Goal: Information Seeking & Learning: Learn about a topic

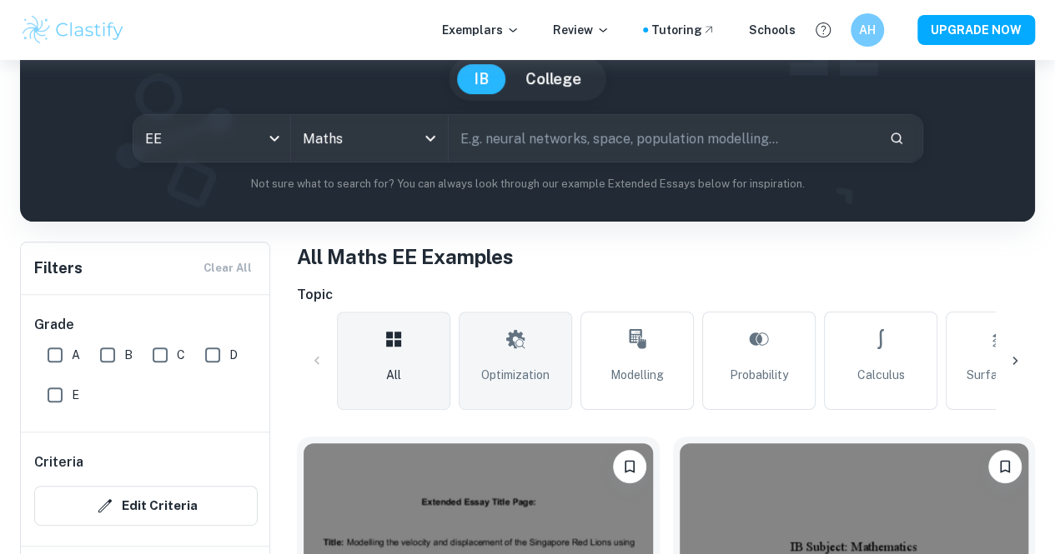
scroll to position [143, 0]
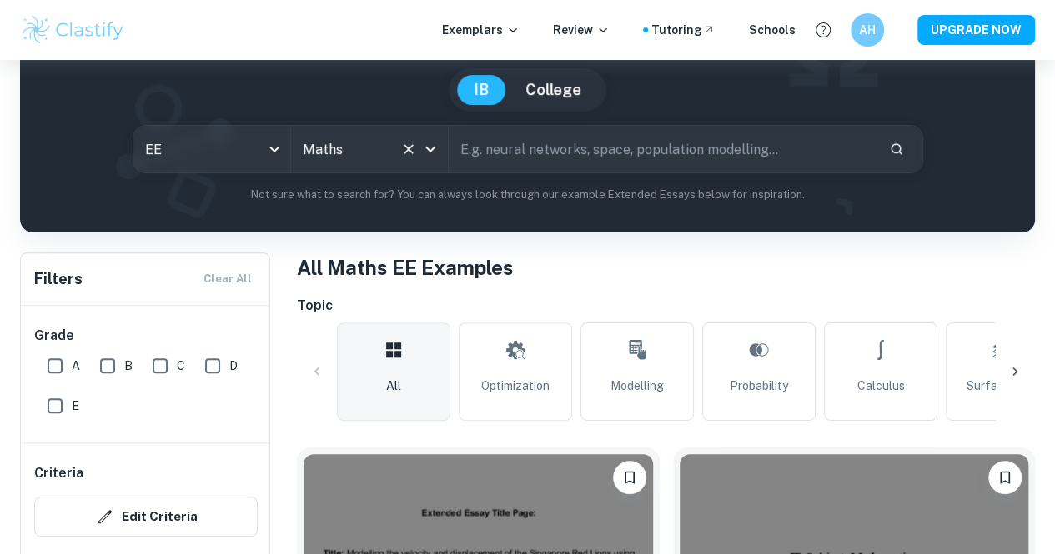
click at [408, 161] on div at bounding box center [418, 149] width 43 height 23
click at [417, 148] on icon "Clear" at bounding box center [408, 149] width 17 height 17
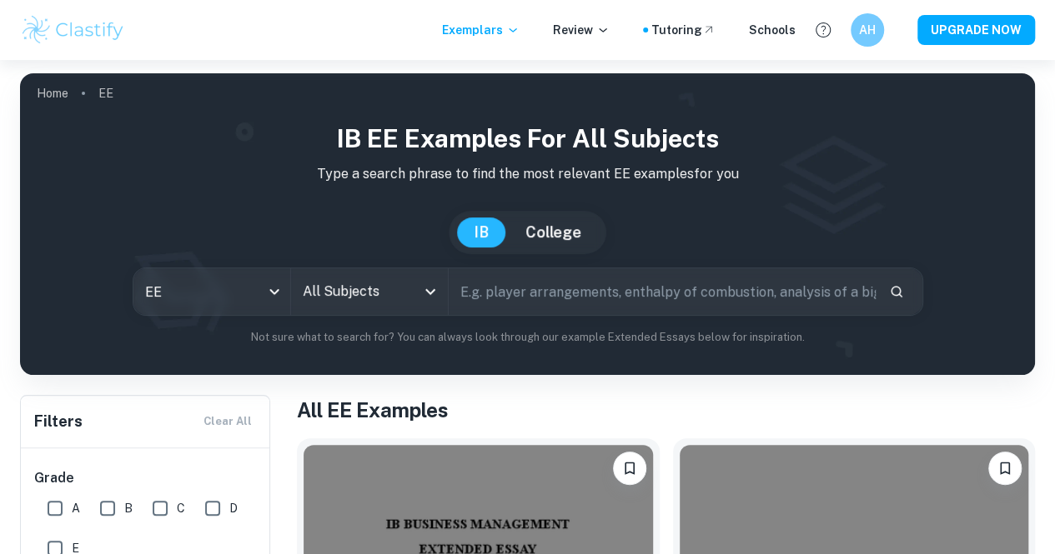
click at [433, 286] on icon "Open" at bounding box center [430, 292] width 20 height 20
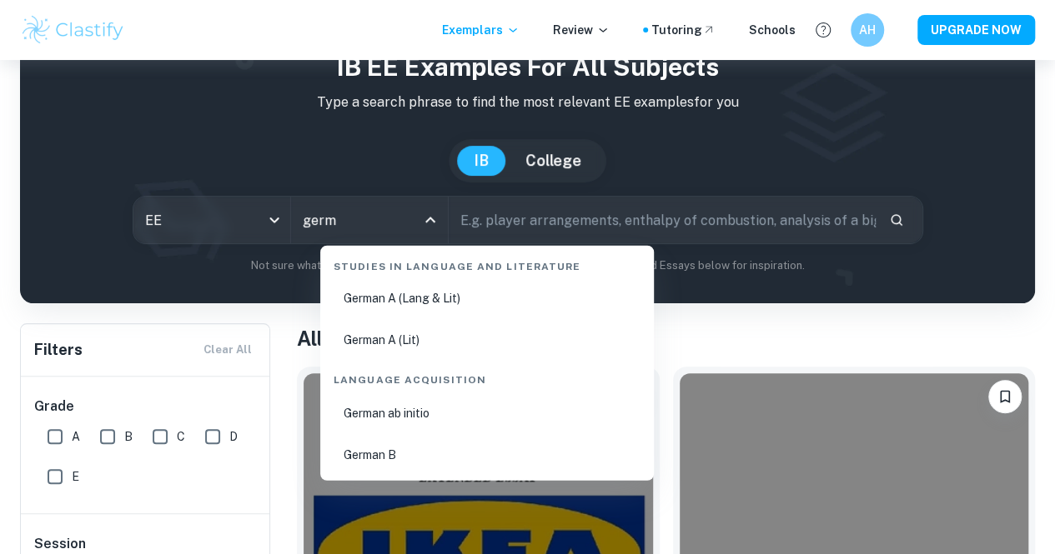
scroll to position [78, 0]
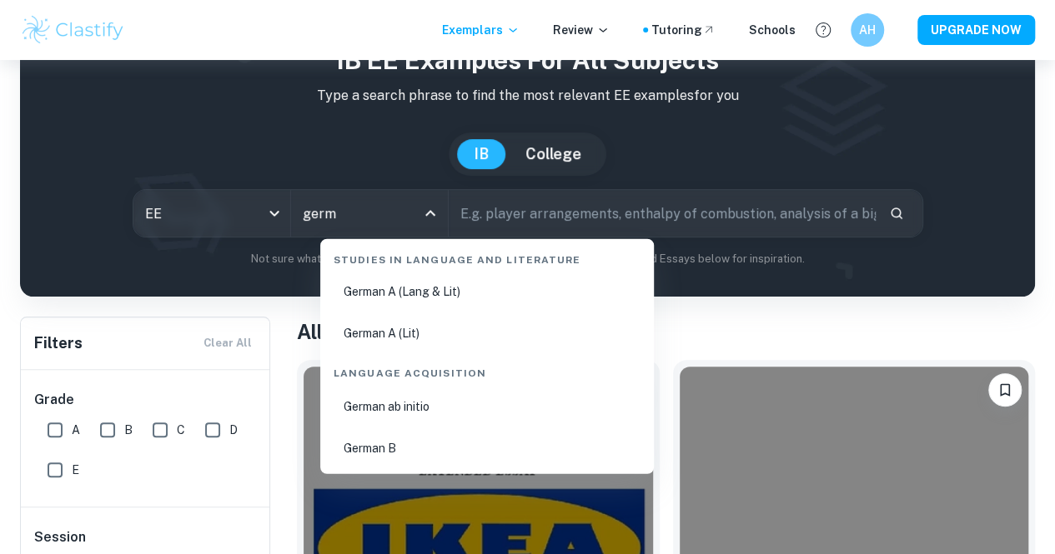
click at [478, 295] on li "German A (Lang & Lit)" at bounding box center [487, 292] width 320 height 38
type input "German A (Lang & Lit)"
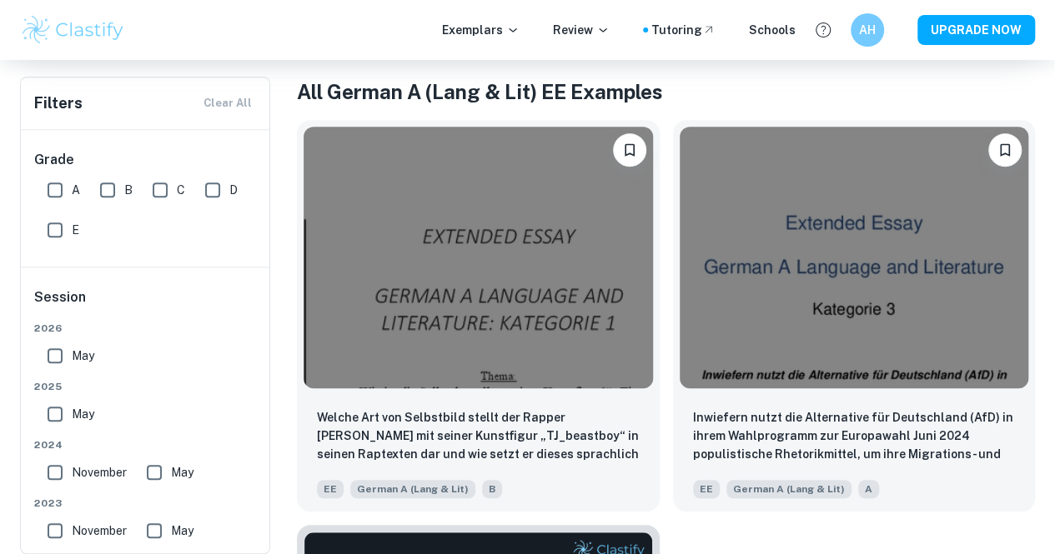
scroll to position [318, 0]
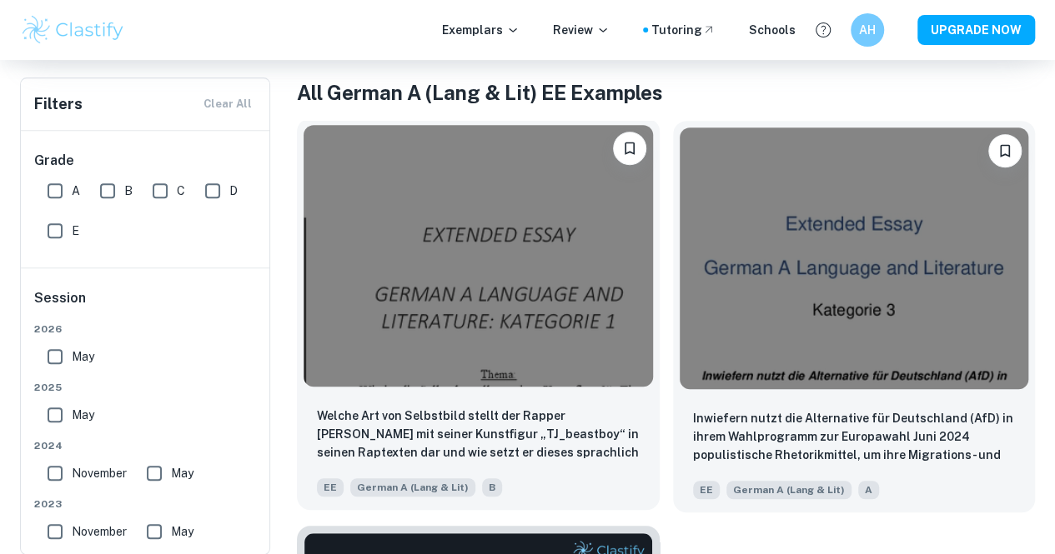
click at [379, 247] on img at bounding box center [477, 256] width 349 height 262
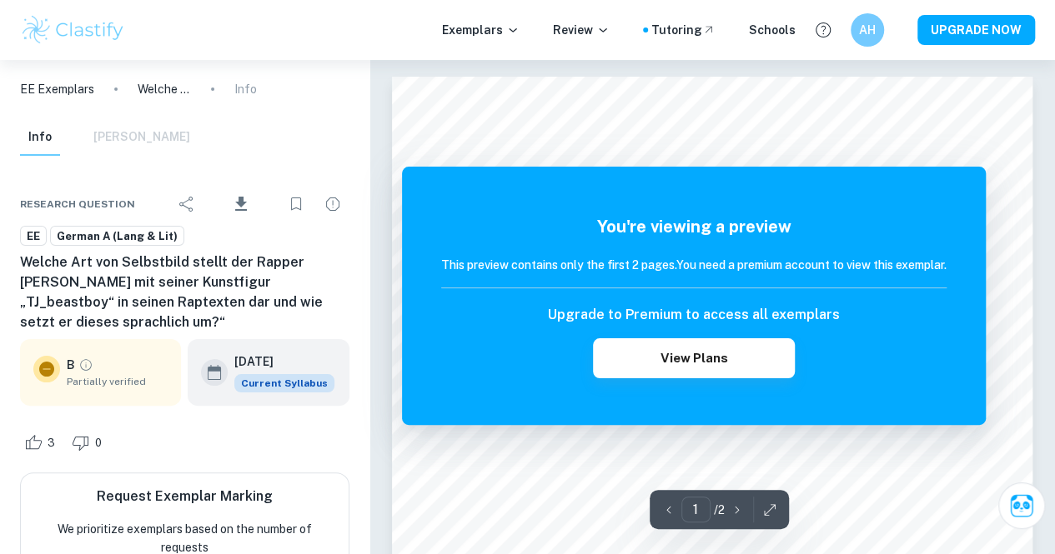
click at [117, 31] on img at bounding box center [73, 29] width 106 height 33
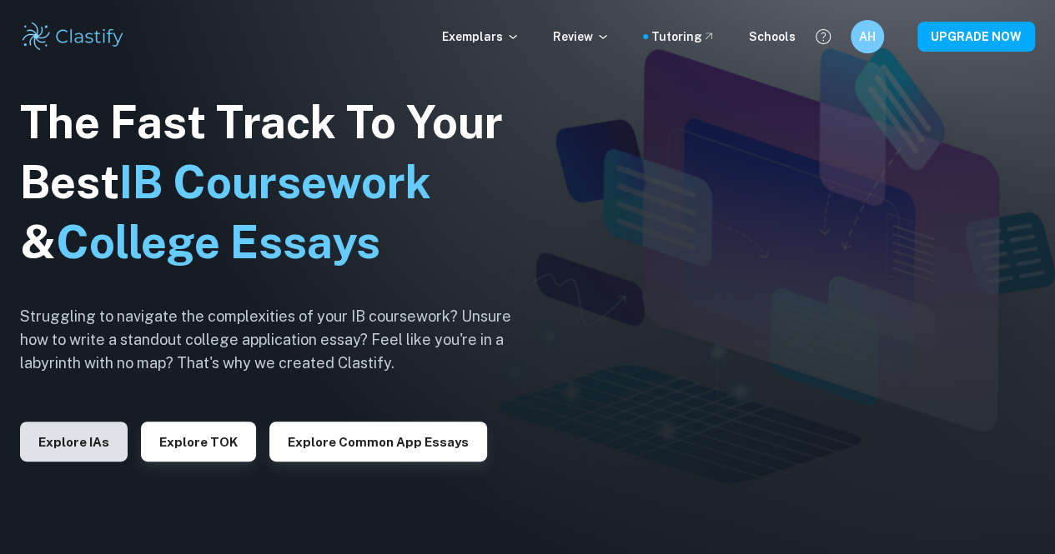
click at [99, 431] on button "Explore IAs" at bounding box center [74, 442] width 108 height 40
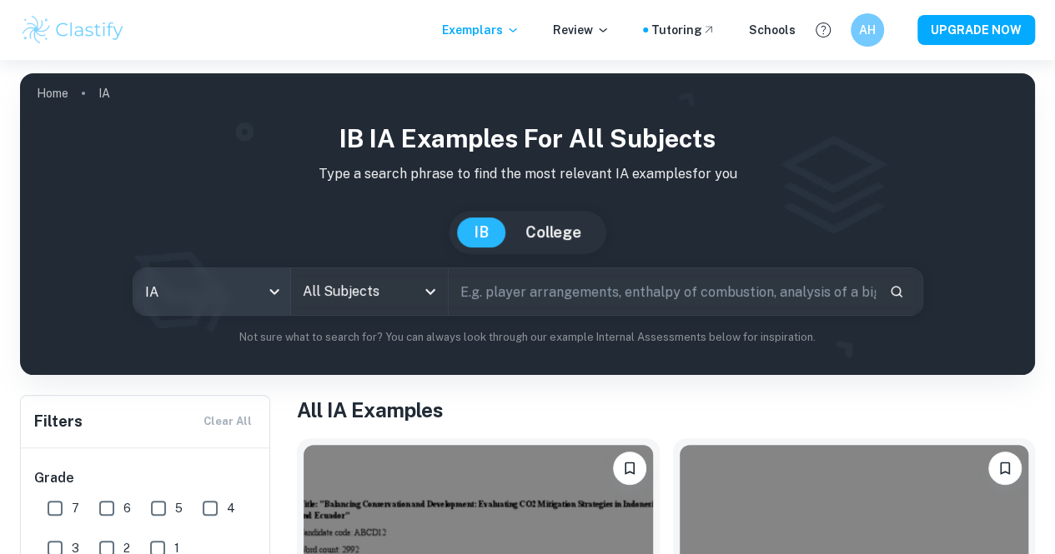
click at [276, 304] on body "We value your privacy We use cookies to enhance your browsing experience, serve…" at bounding box center [527, 337] width 1055 height 554
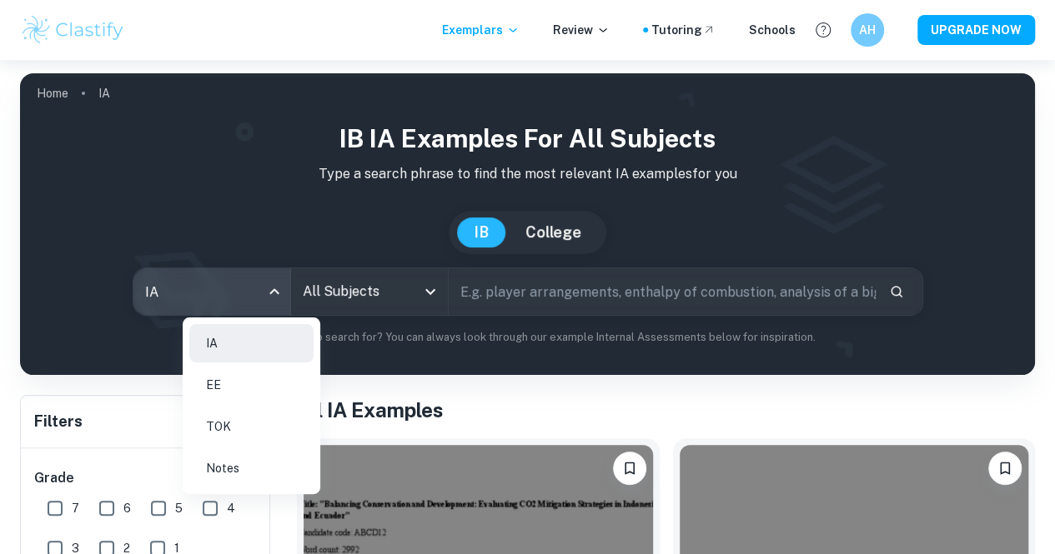
click at [249, 389] on li "EE" at bounding box center [251, 385] width 124 height 38
type input "ee"
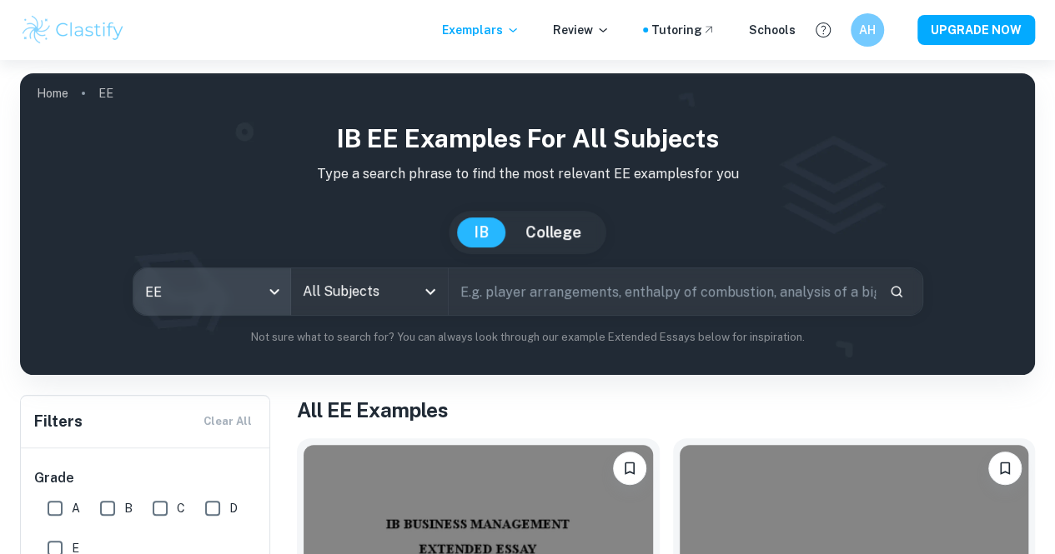
click at [415, 294] on input "All Subjects" at bounding box center [356, 292] width 117 height 32
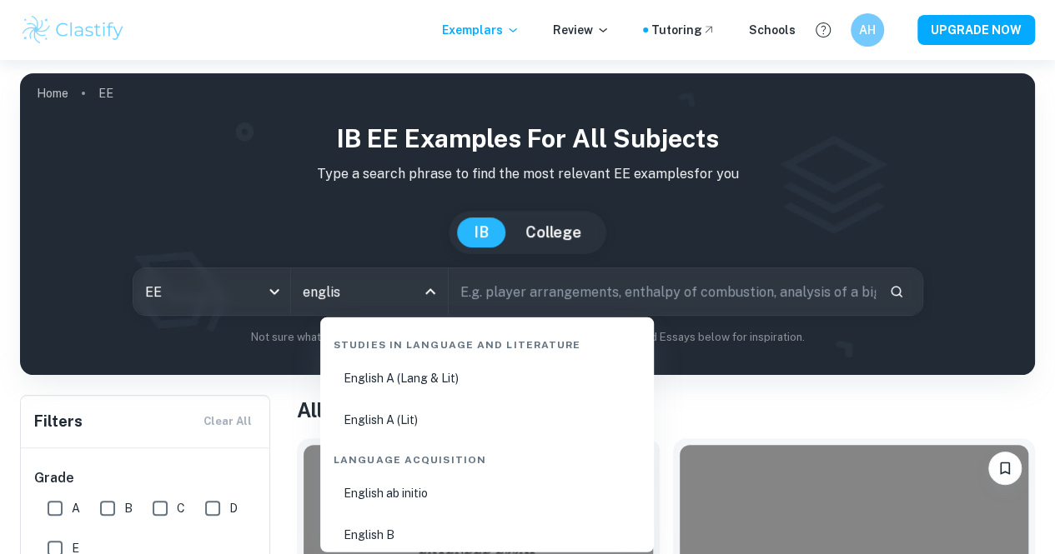
click at [423, 526] on li "English B" at bounding box center [487, 535] width 320 height 38
type input "English B"
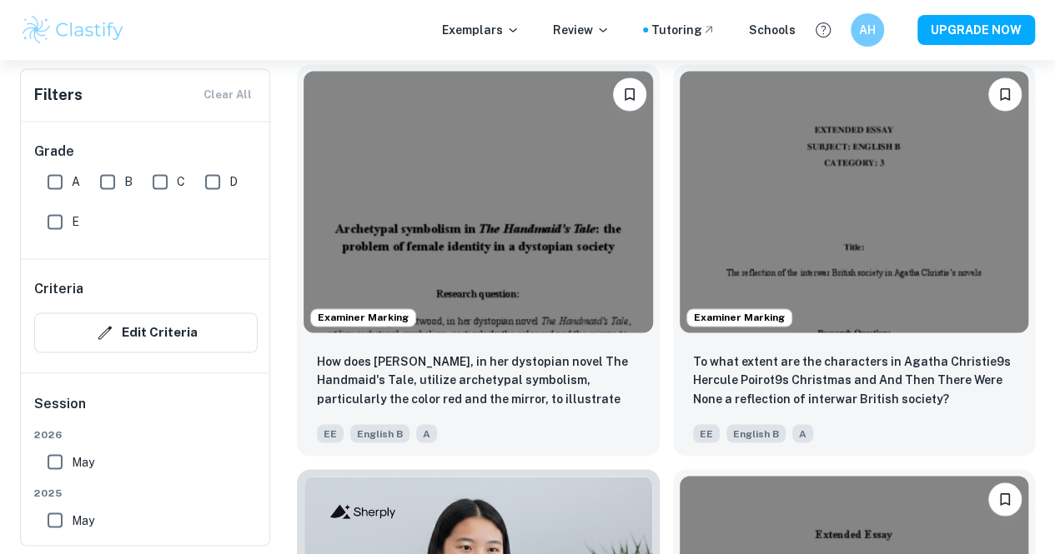
scroll to position [1184, 0]
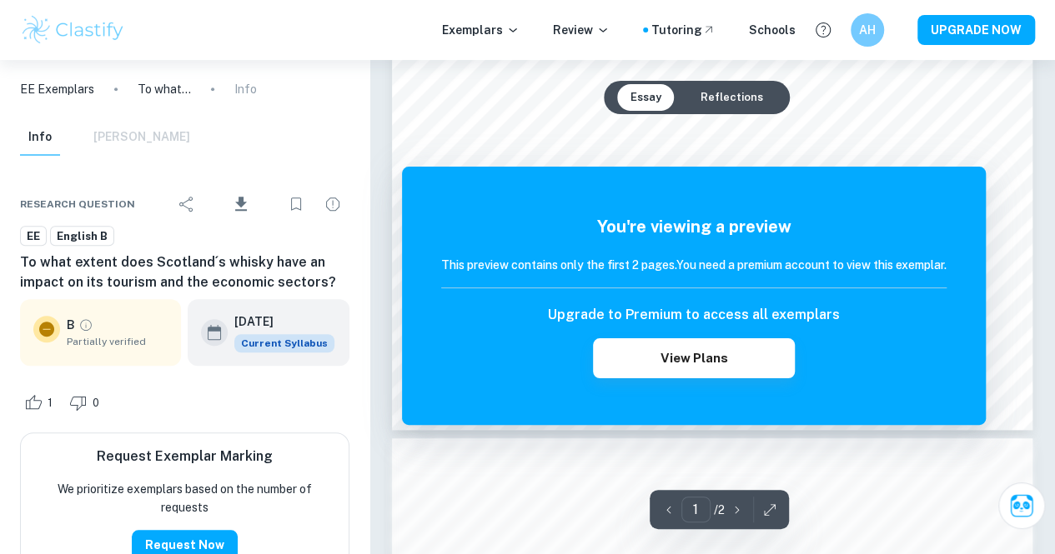
scroll to position [473, 0]
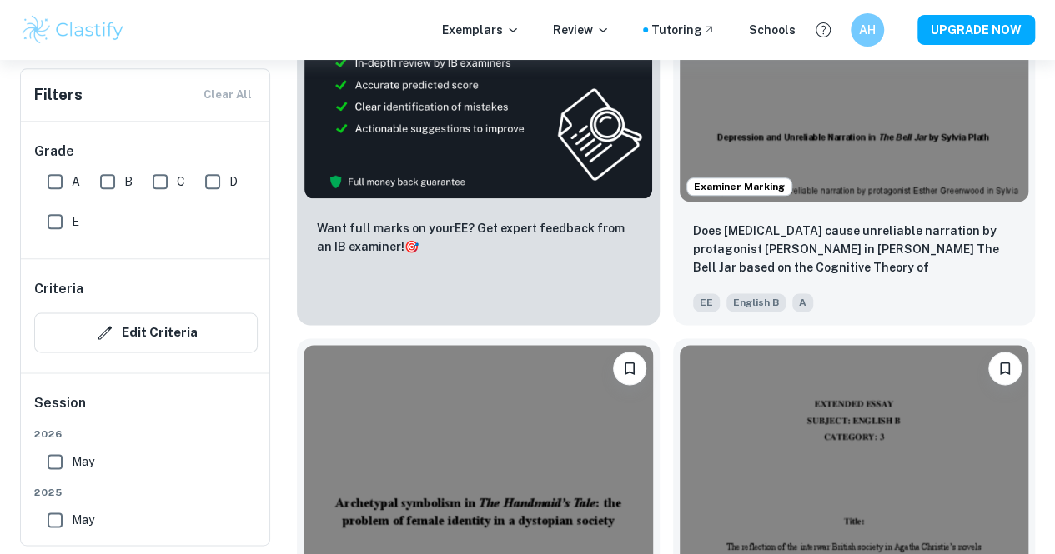
scroll to position [910, 0]
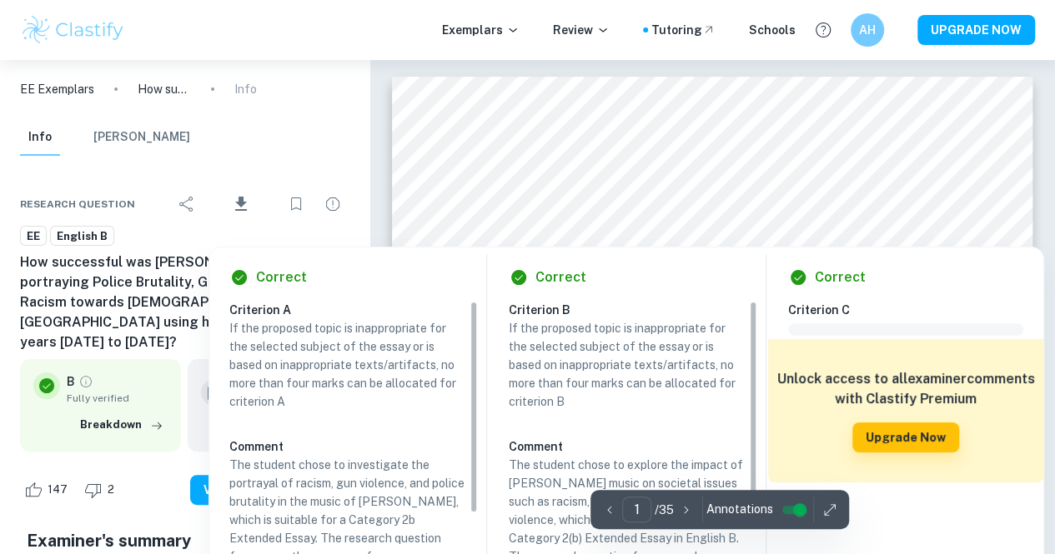
click at [884, 393] on h6 "Unlock access to all examiner comments with Clastify Premium" at bounding box center [905, 389] width 258 height 40
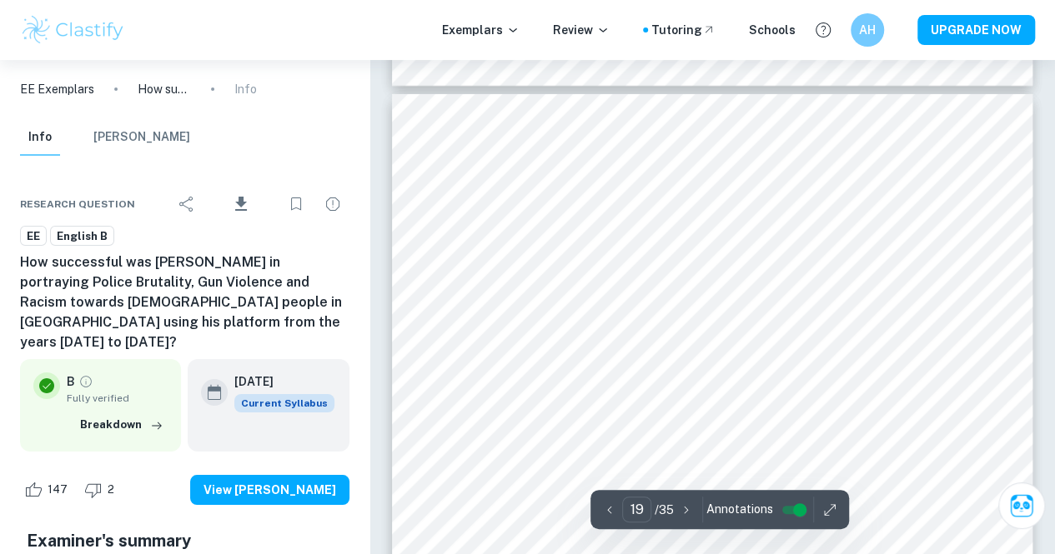
scroll to position [15452, 0]
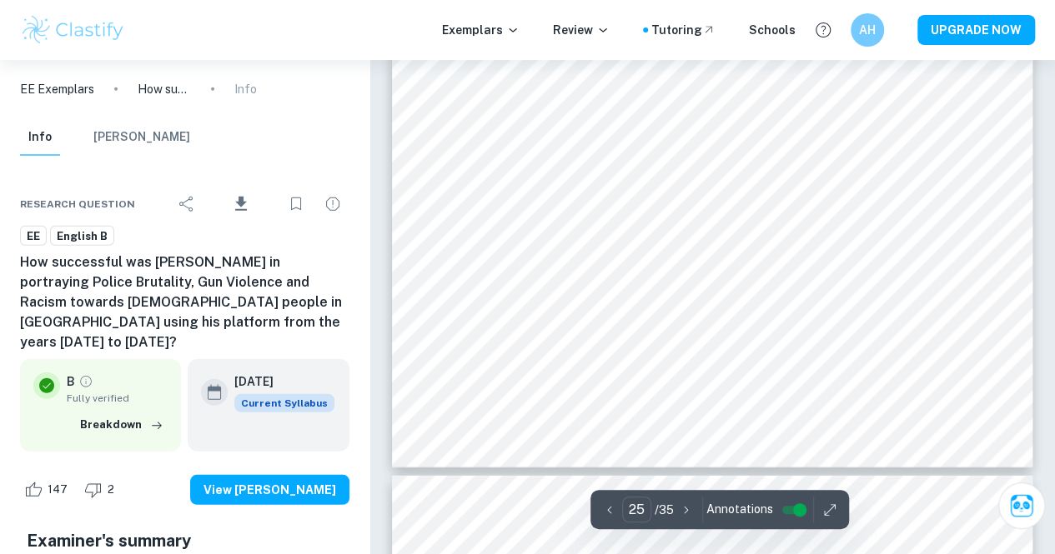
type input "26"
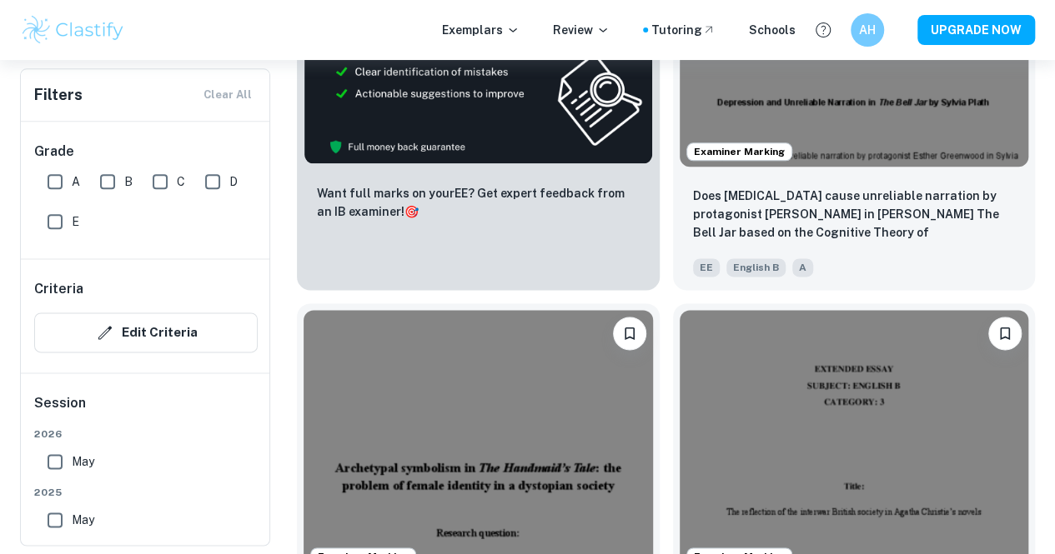
scroll to position [944, 0]
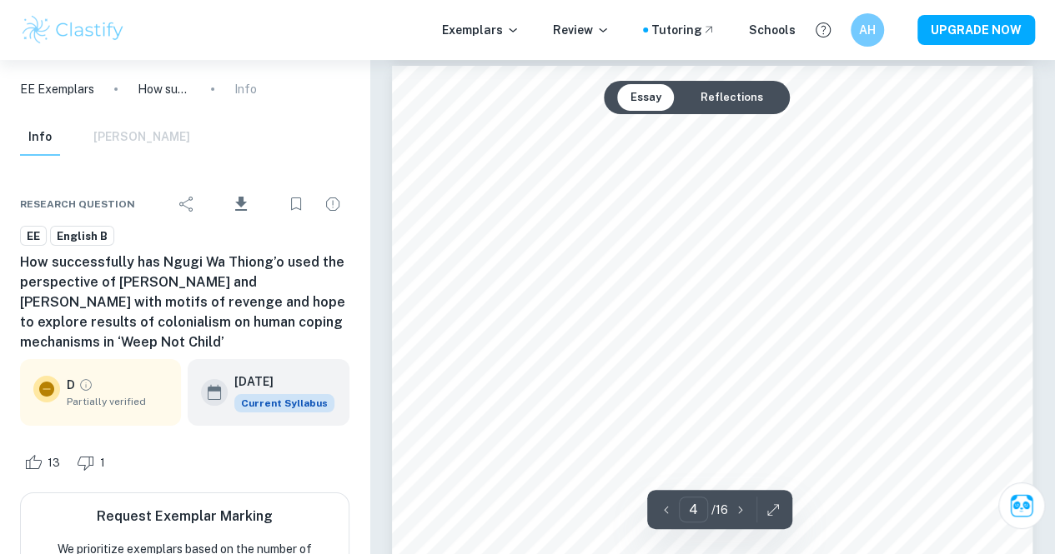
scroll to position [2970, 0]
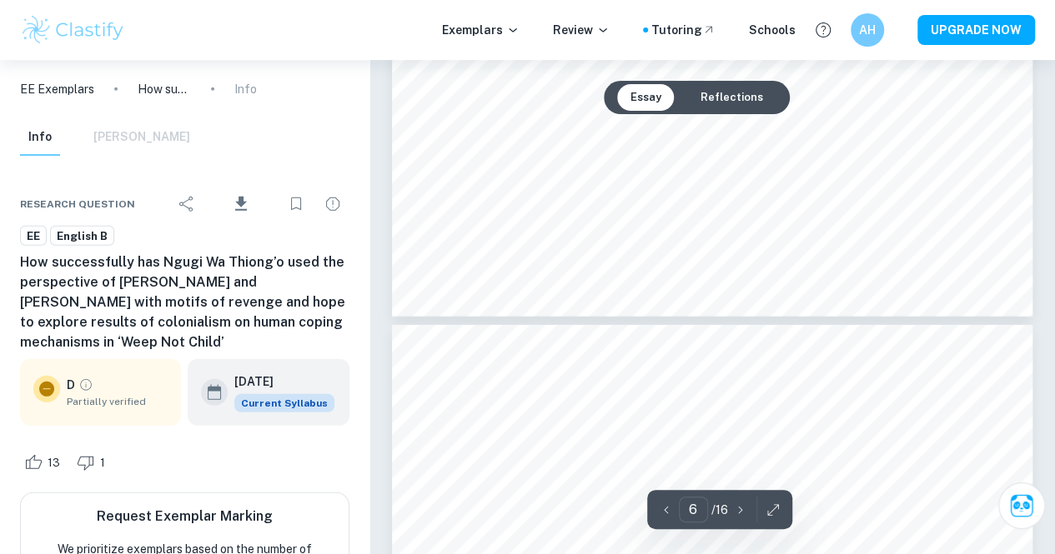
type input "7"
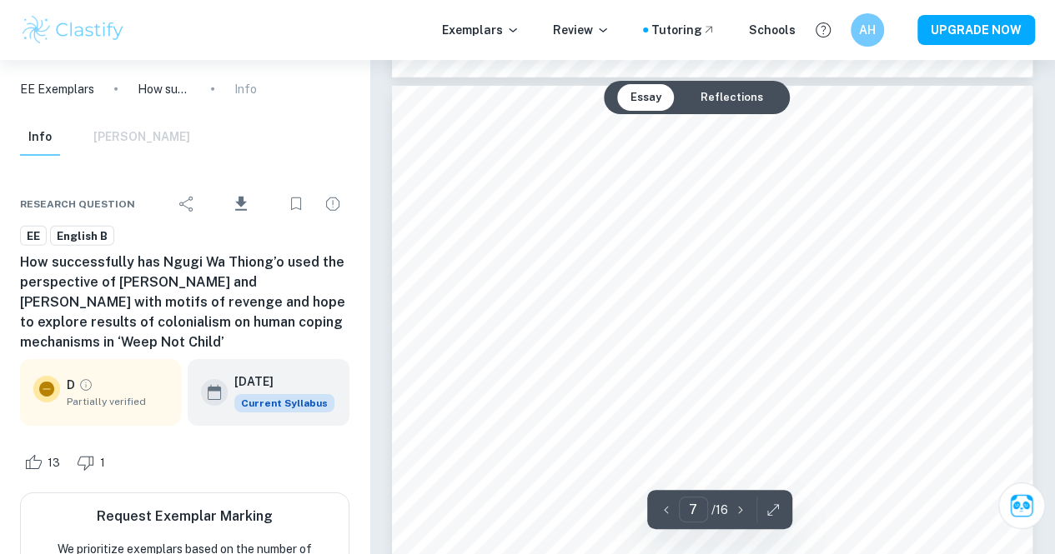
scroll to position [5677, 0]
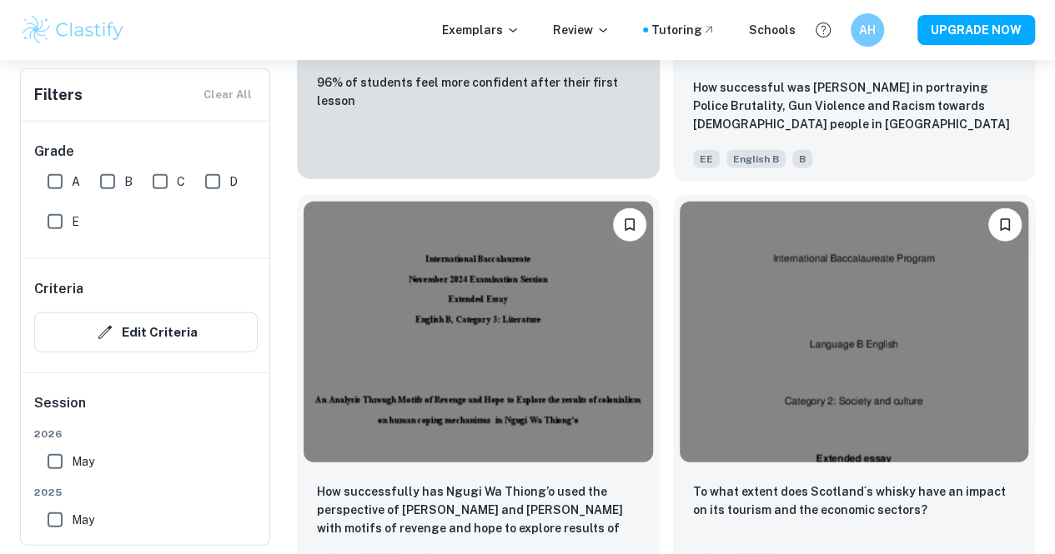
scroll to position [1867, 0]
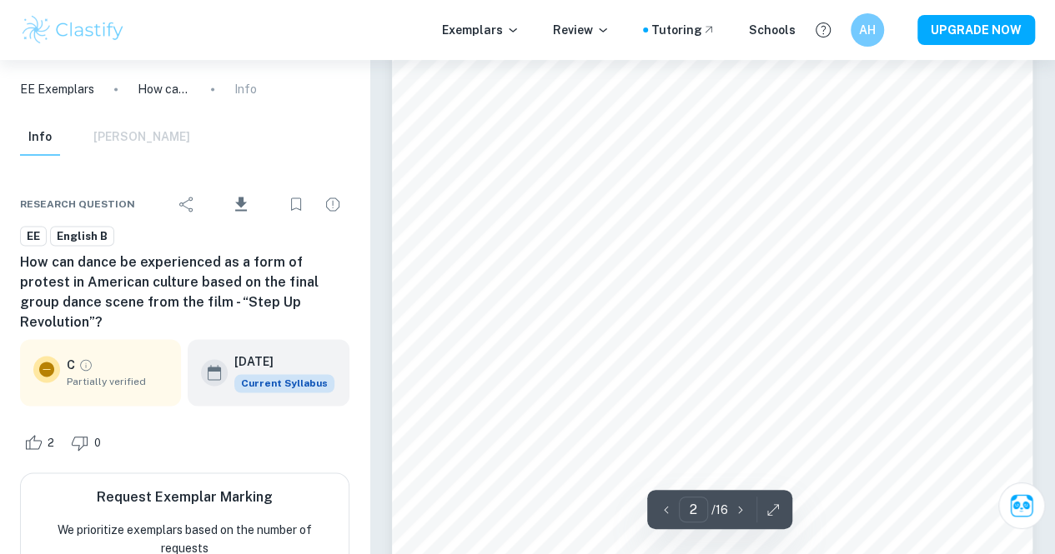
scroll to position [1115, 0]
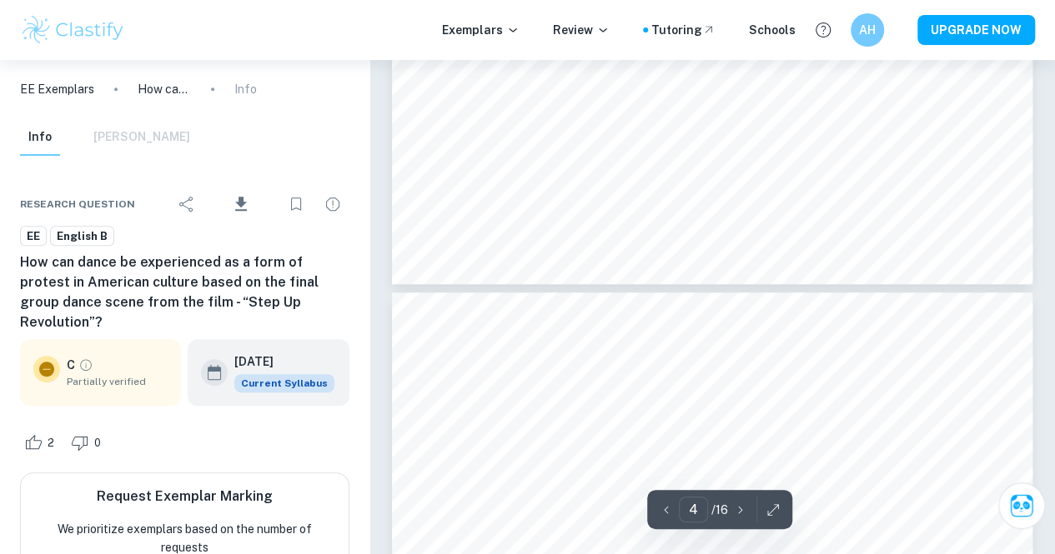
type input "5"
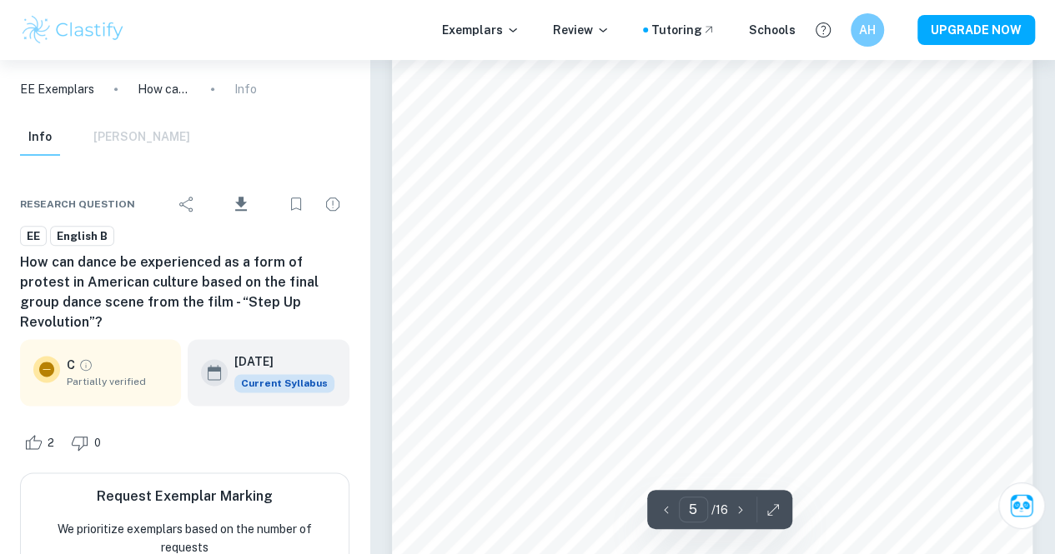
scroll to position [4254, 0]
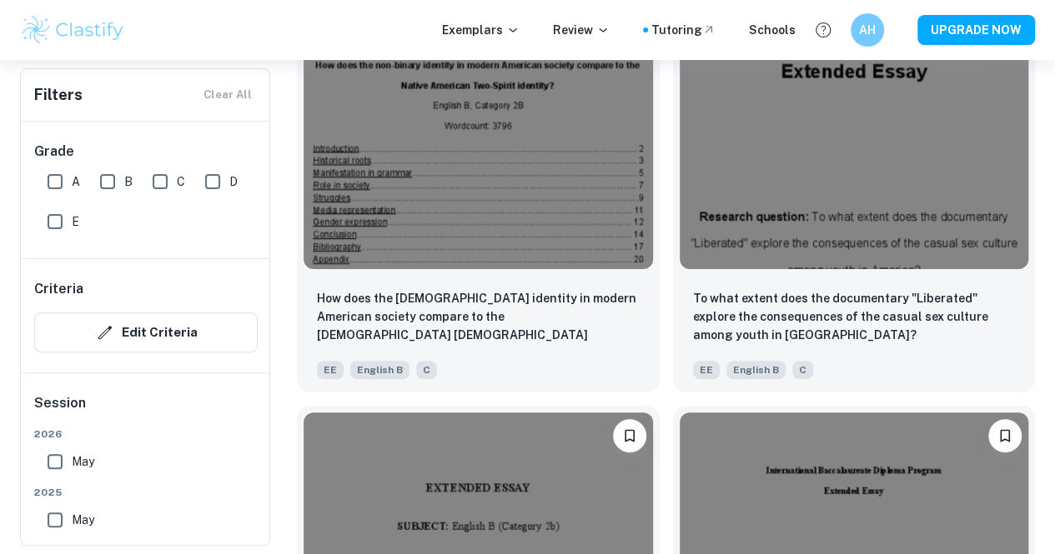
scroll to position [3585, 0]
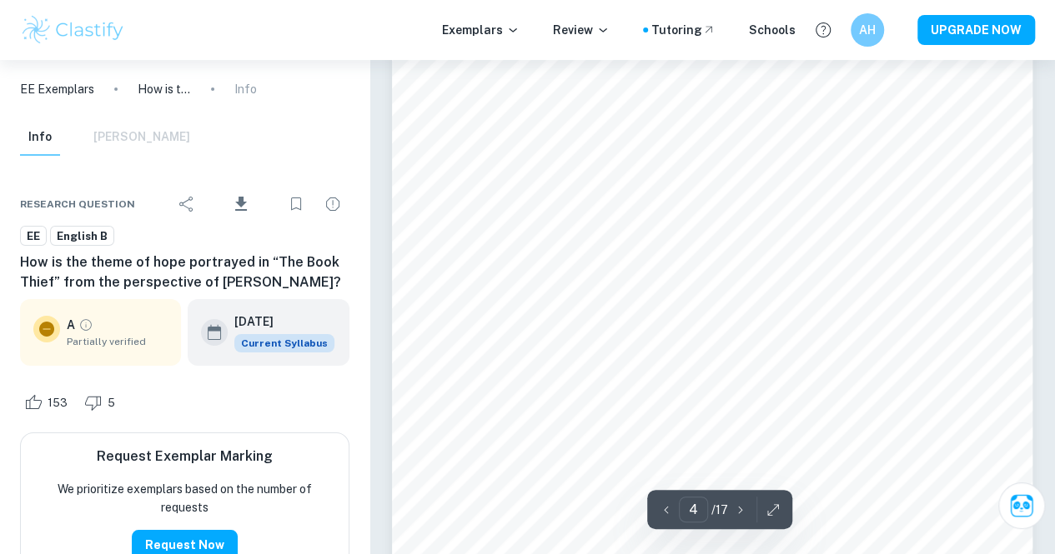
scroll to position [2818, 0]
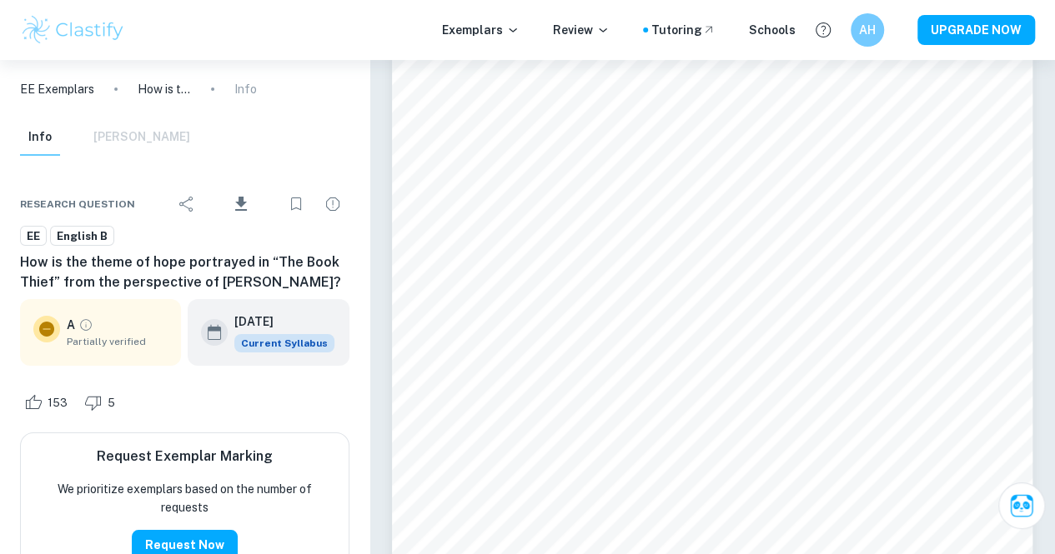
type input "5"
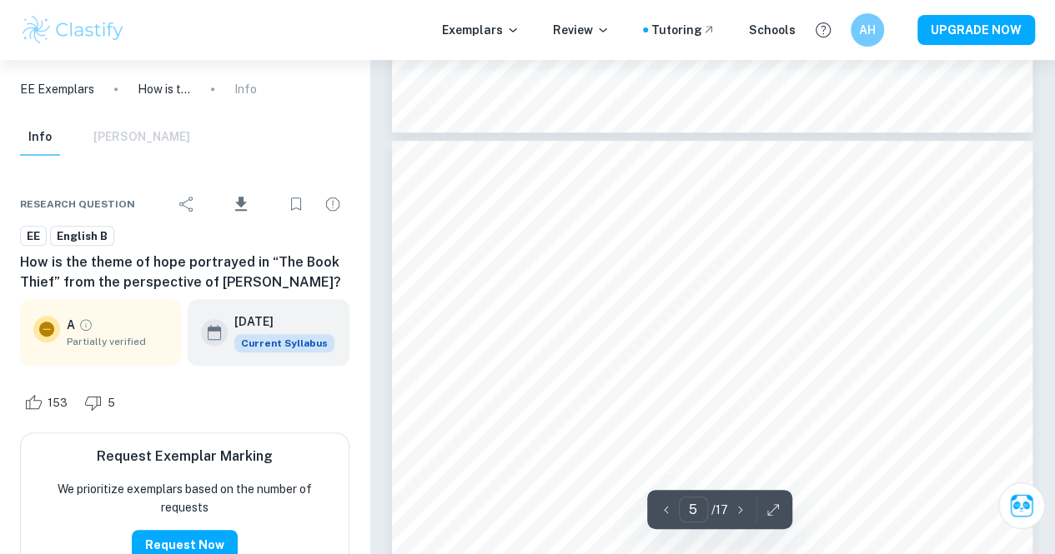
scroll to position [3544, 0]
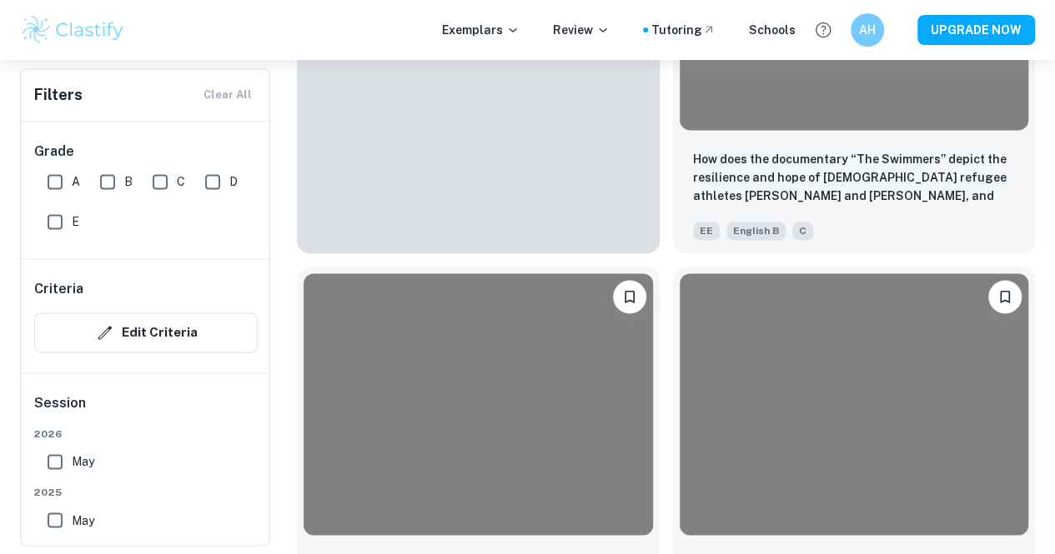
scroll to position [4236, 0]
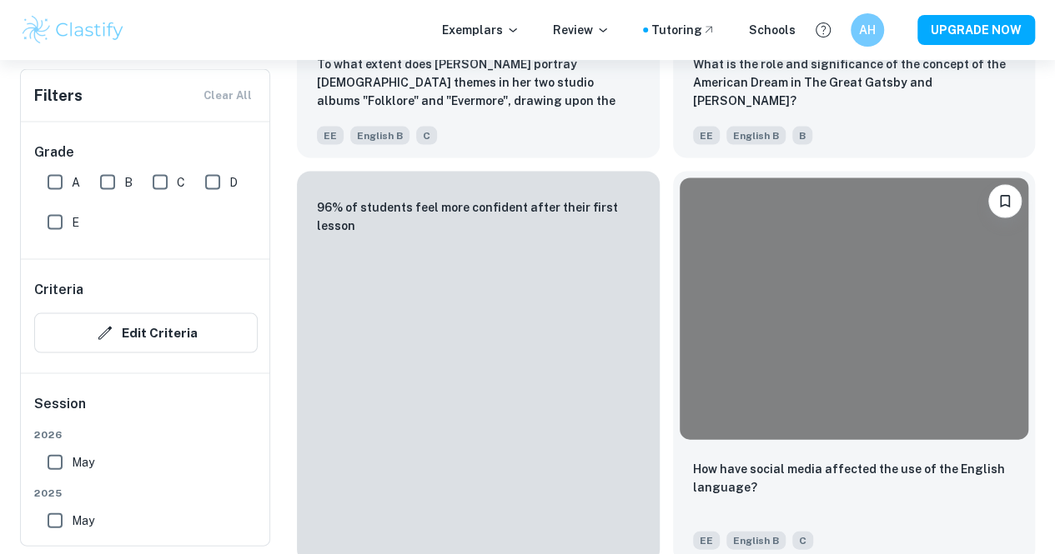
scroll to position [4725, 0]
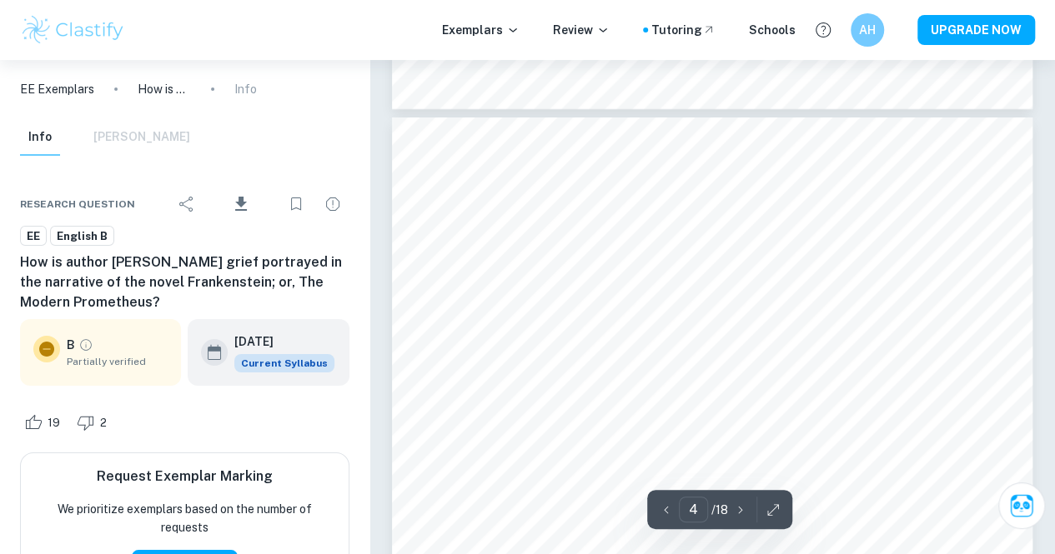
scroll to position [3172, 0]
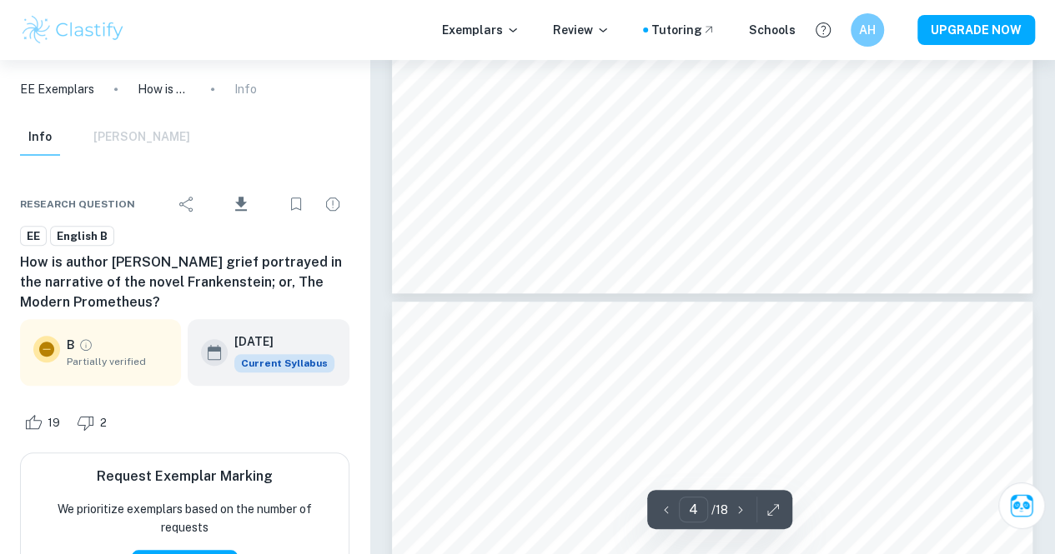
type input "5"
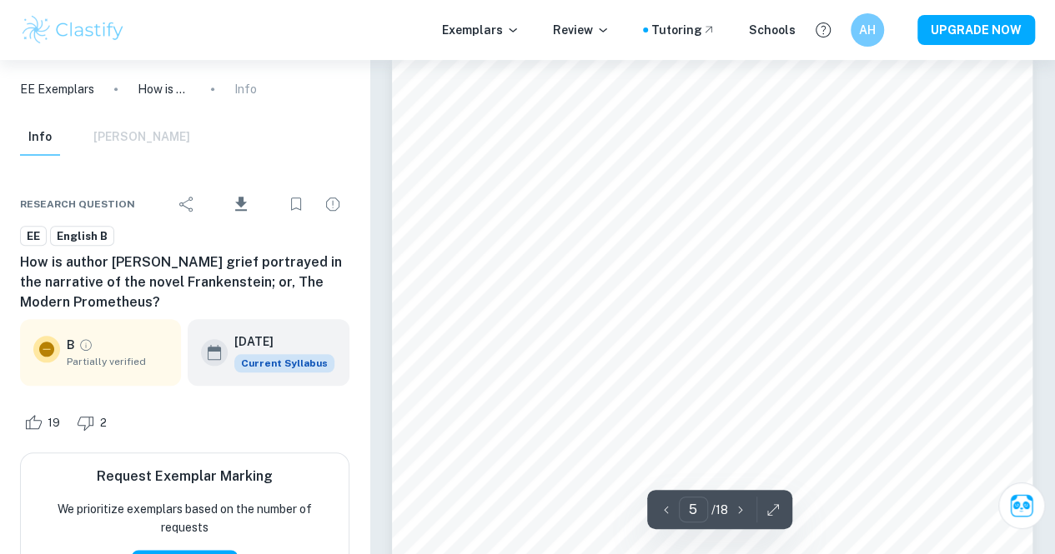
scroll to position [3877, 0]
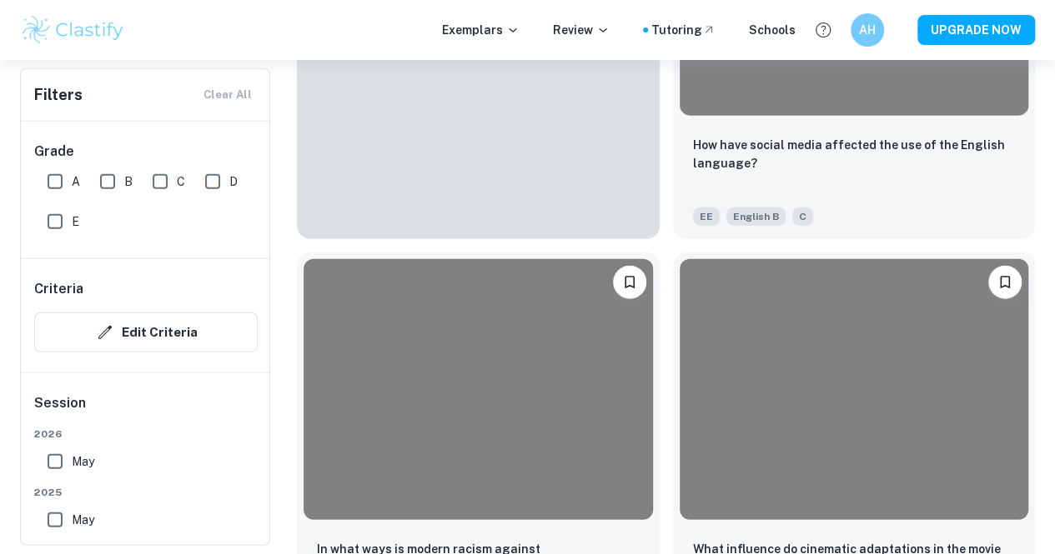
scroll to position [5048, 0]
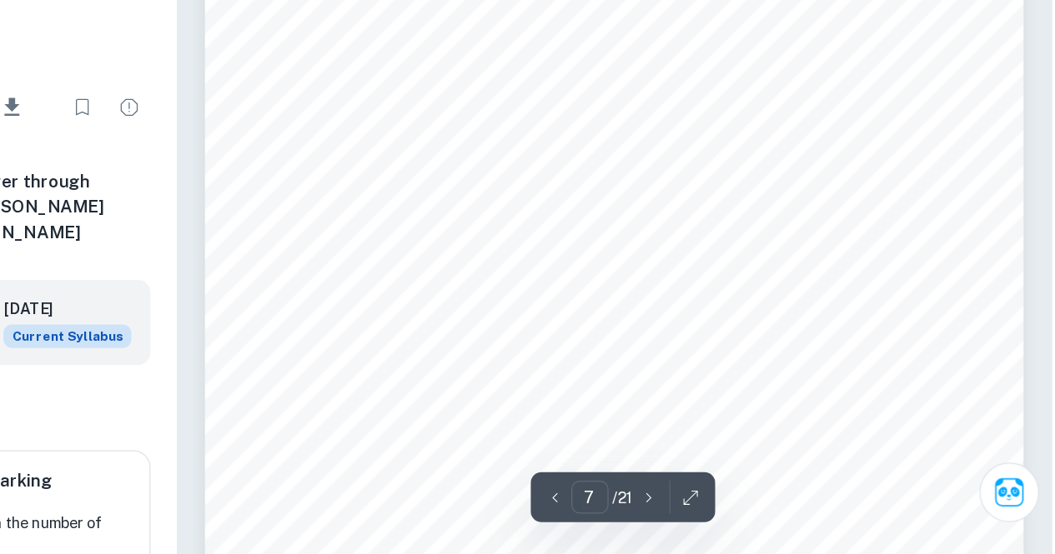
scroll to position [5692, 0]
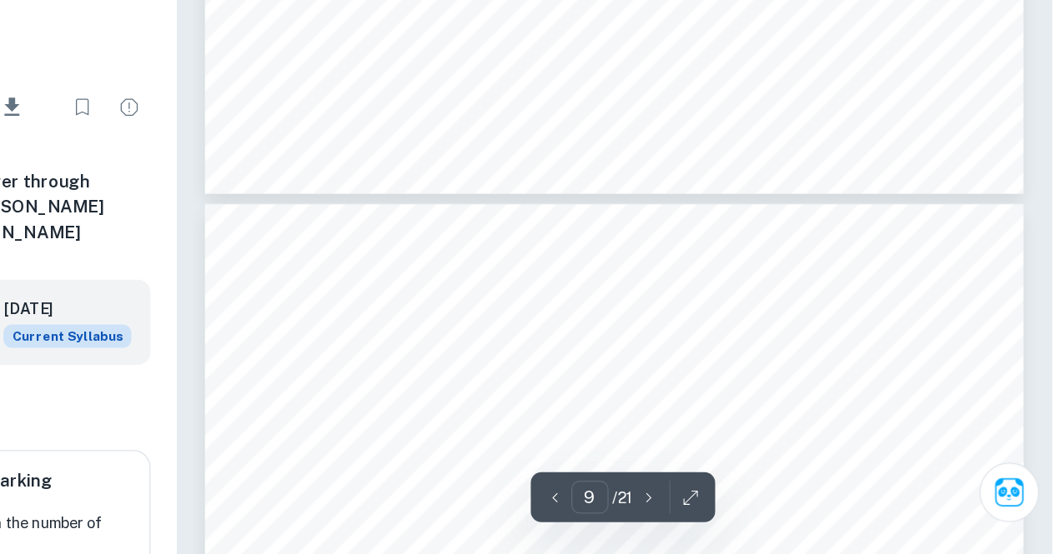
type input "10"
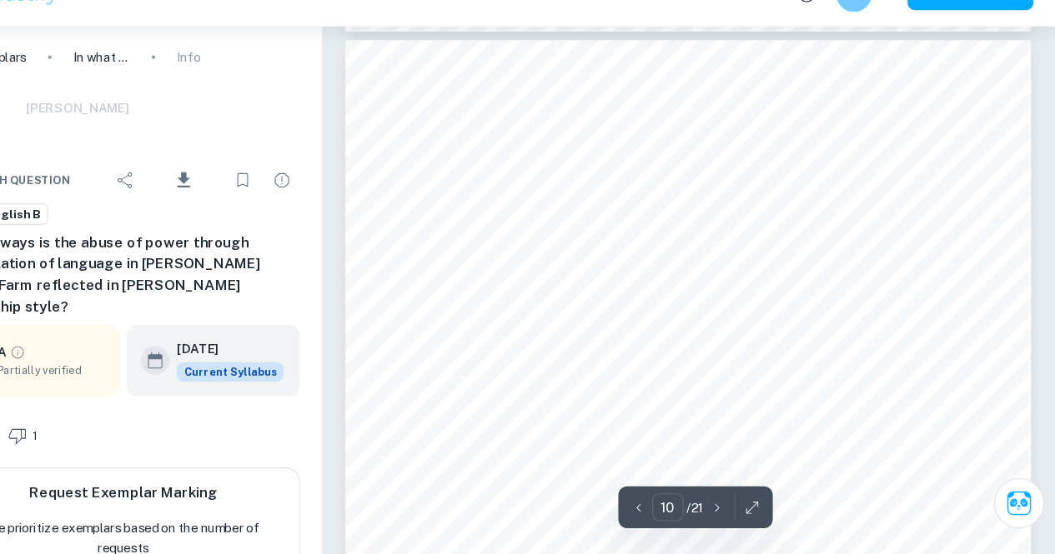
scroll to position [8540, 0]
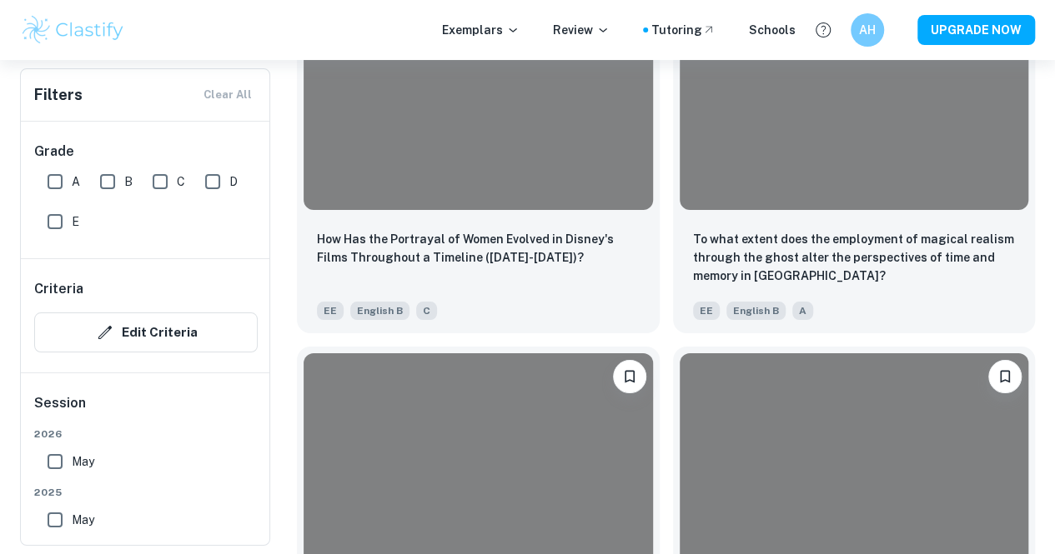
scroll to position [6167, 0]
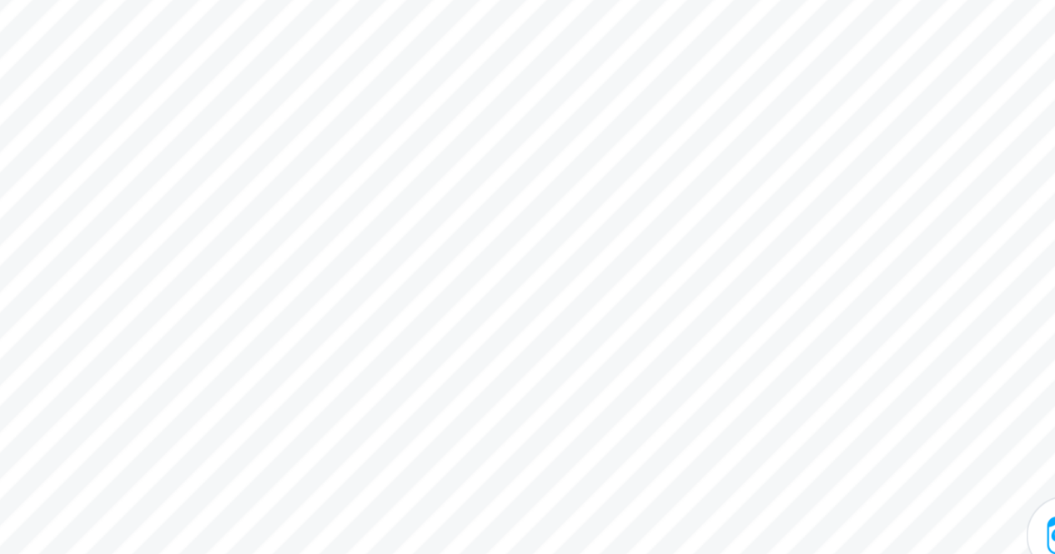
scroll to position [2093, 0]
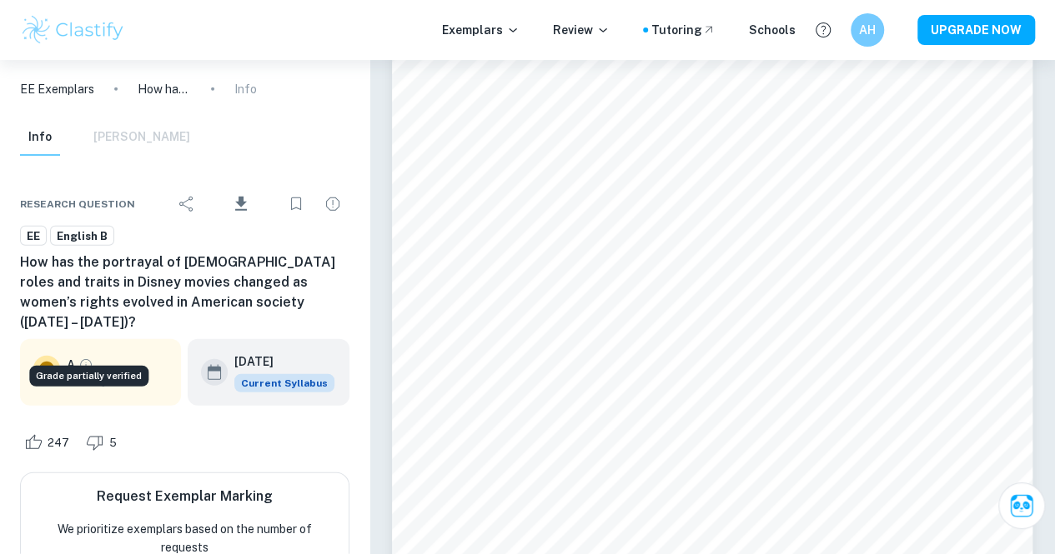
click at [87, 358] on icon "Grade partially verified" at bounding box center [85, 365] width 15 height 15
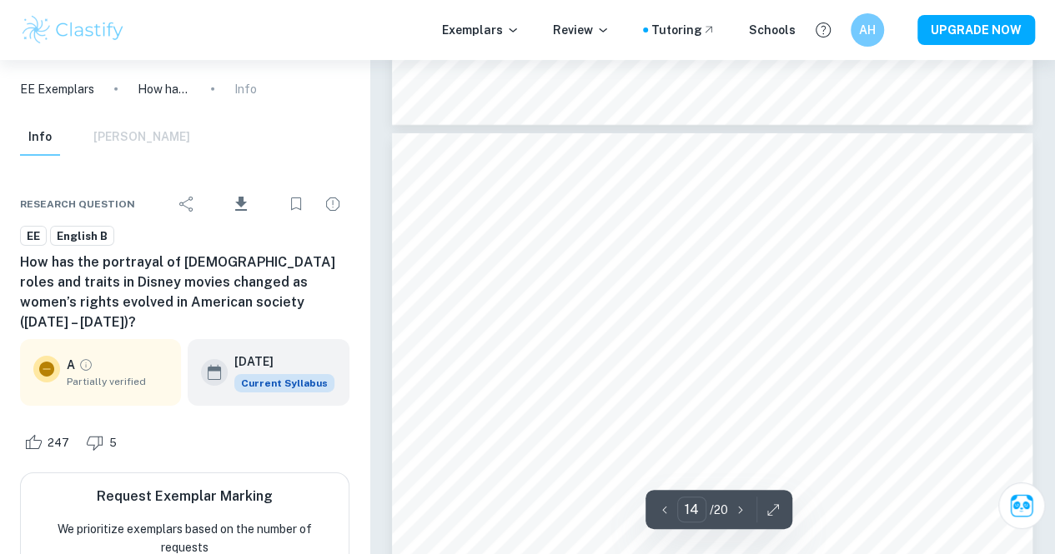
scroll to position [12052, 0]
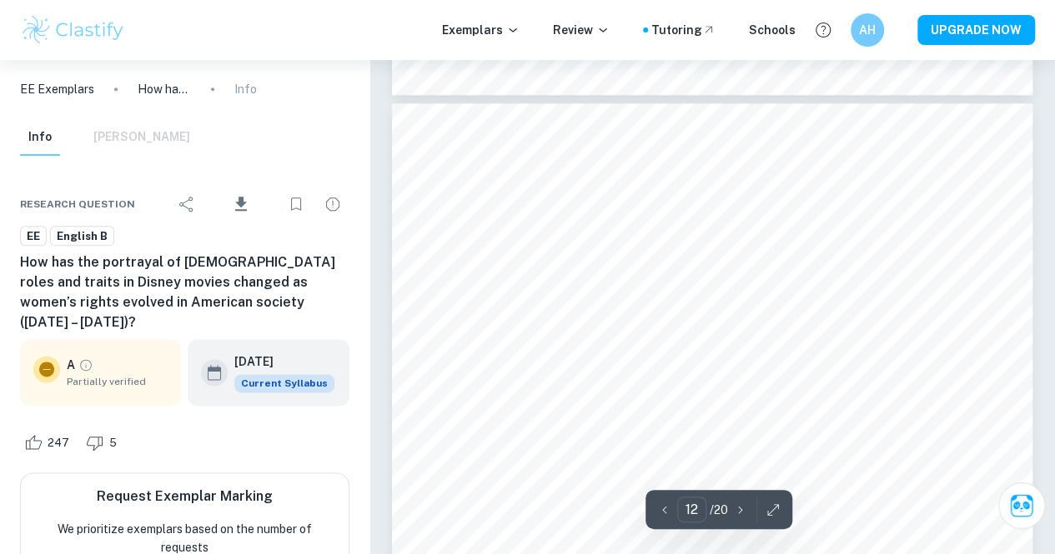
type input "11"
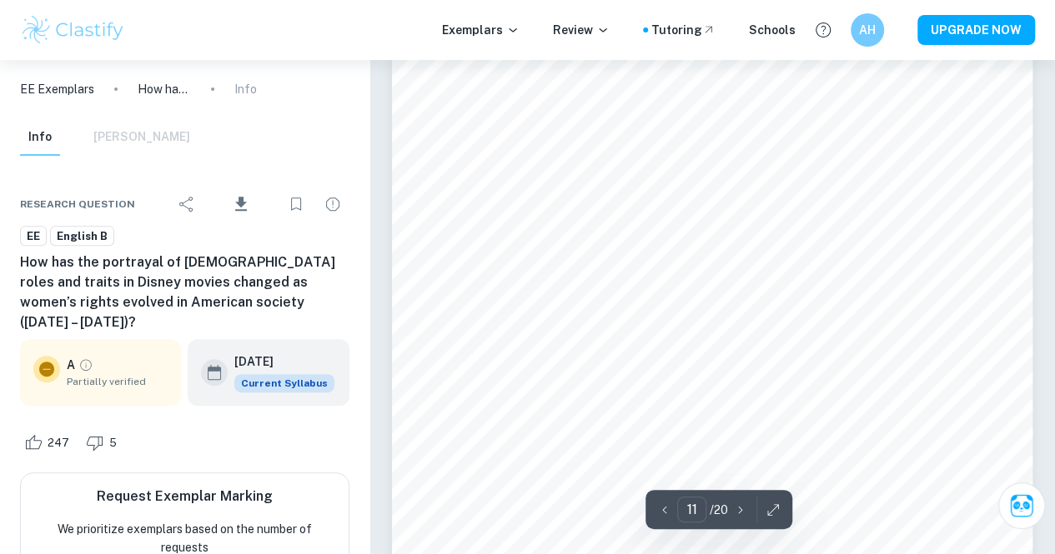
scroll to position [9632, 0]
click at [84, 234] on span "English B" at bounding box center [82, 236] width 63 height 17
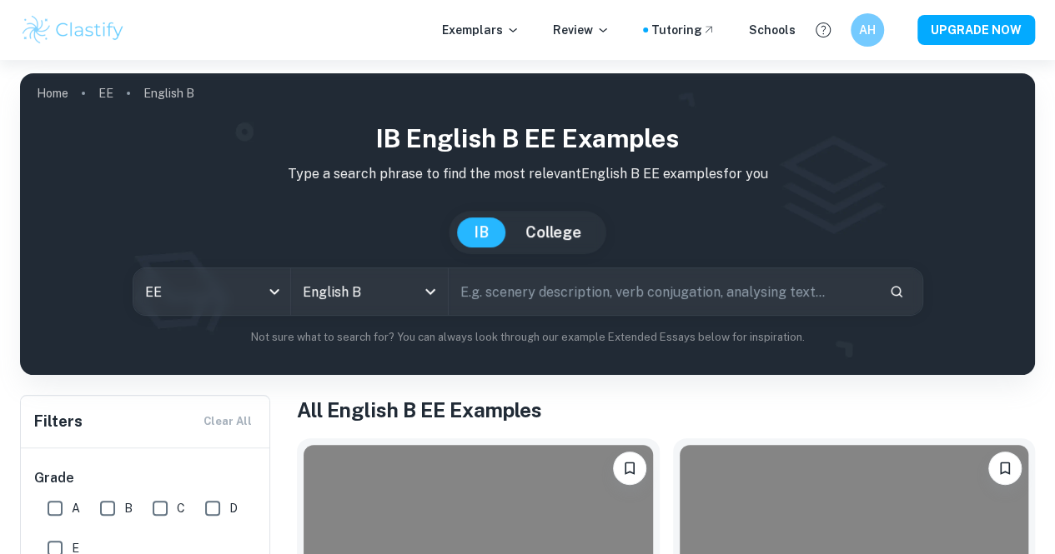
click at [423, 319] on div "IB English B EE examples Type a search phrase to find the most relevant English…" at bounding box center [527, 233] width 988 height 226
click at [433, 294] on icon "Open" at bounding box center [430, 292] width 20 height 20
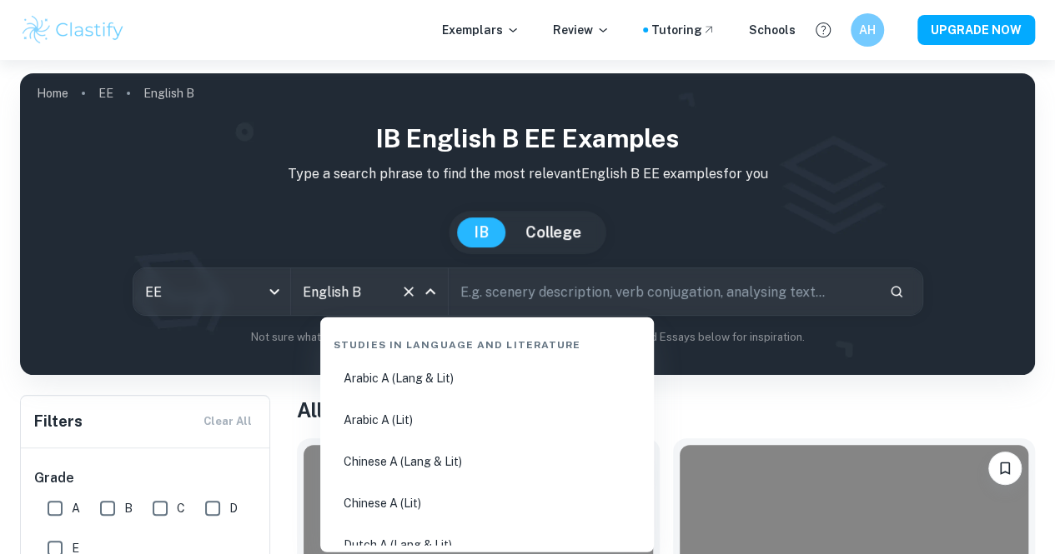
scroll to position [1134, 0]
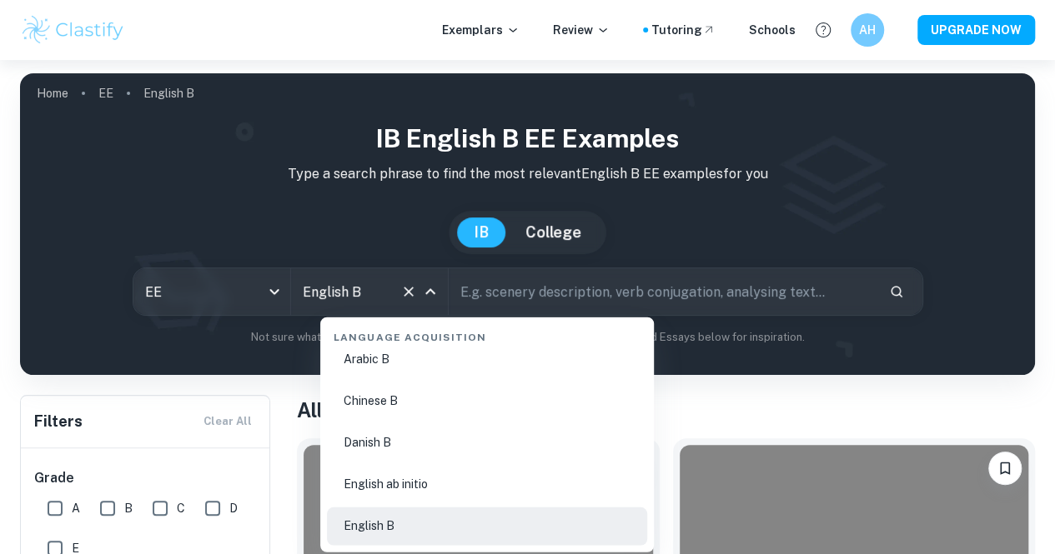
click at [415, 293] on icon "Clear" at bounding box center [408, 291] width 17 height 17
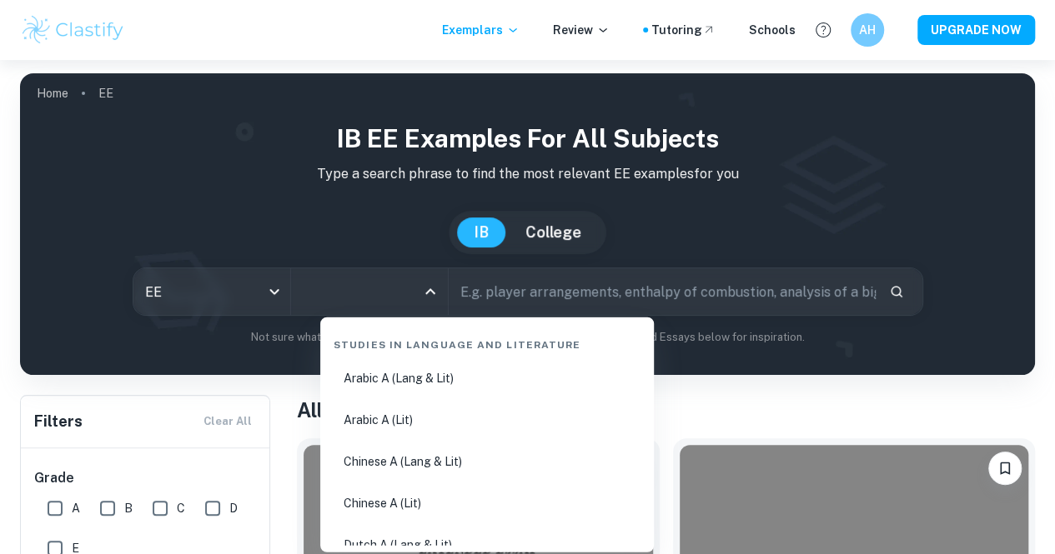
click at [410, 291] on input "All Subjects" at bounding box center [356, 292] width 117 height 32
type input "a"
click at [417, 368] on li "English A (Lang & Lit)" at bounding box center [487, 378] width 320 height 38
type input "English A (Lang & Lit)"
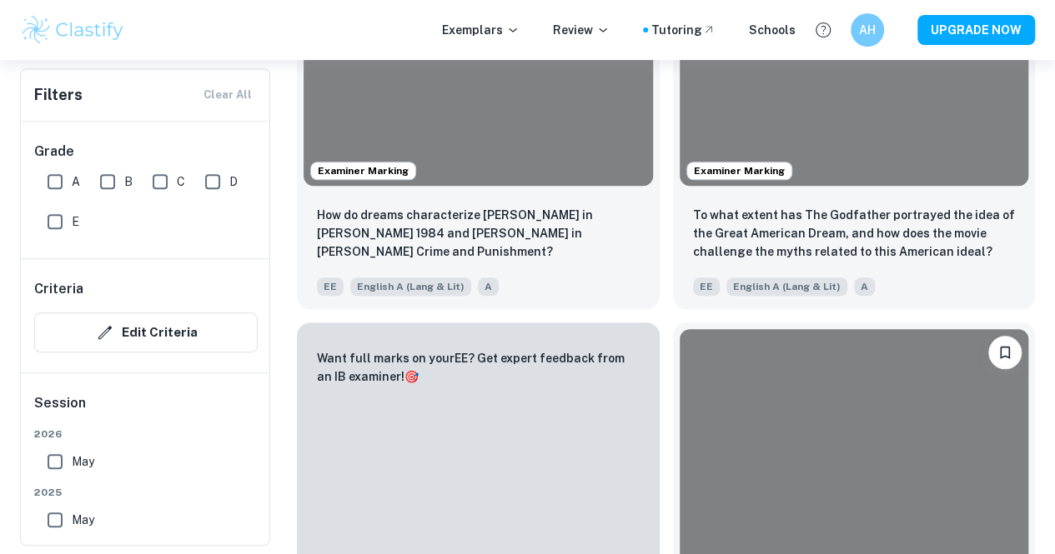
scroll to position [3760, 0]
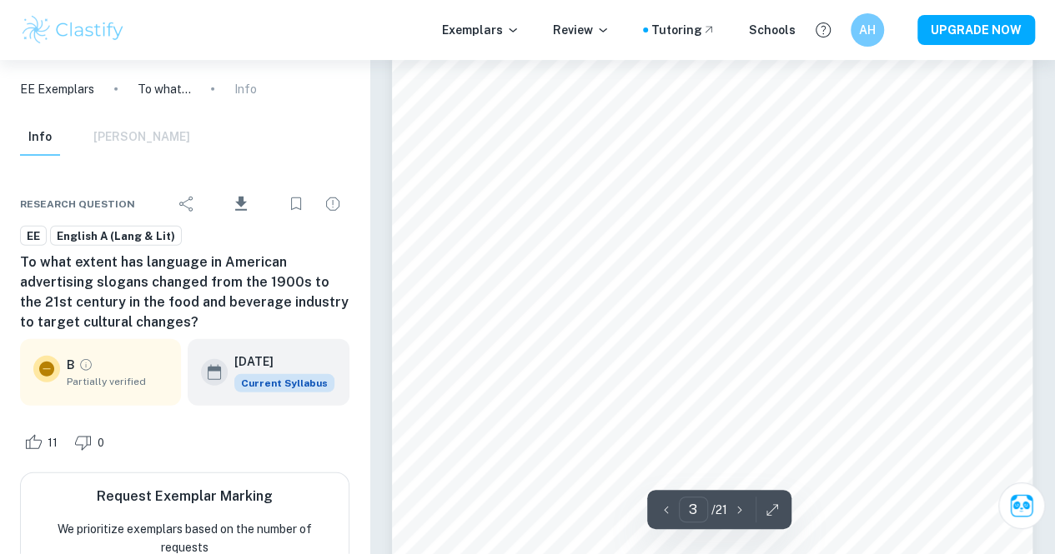
scroll to position [2100, 0]
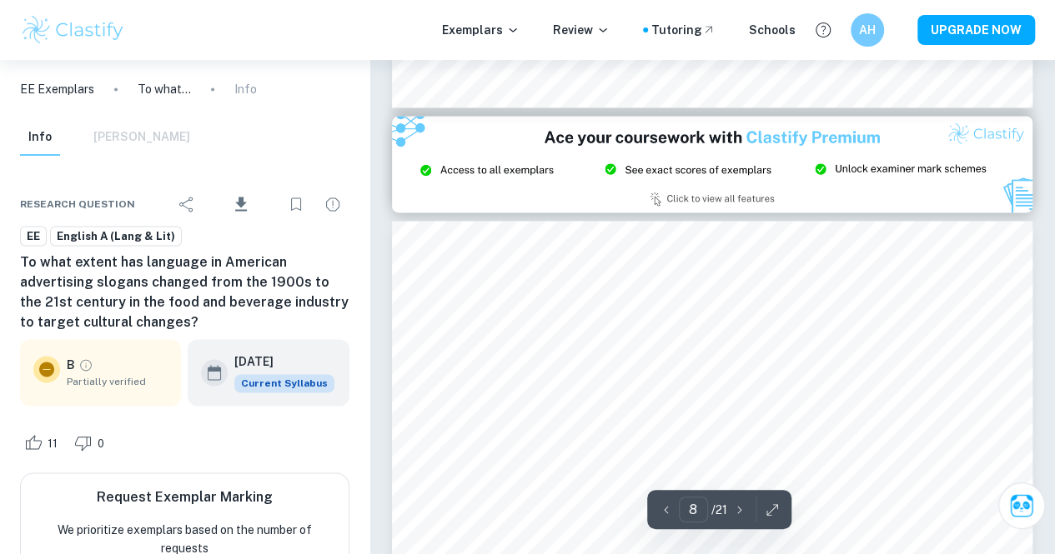
type input "9"
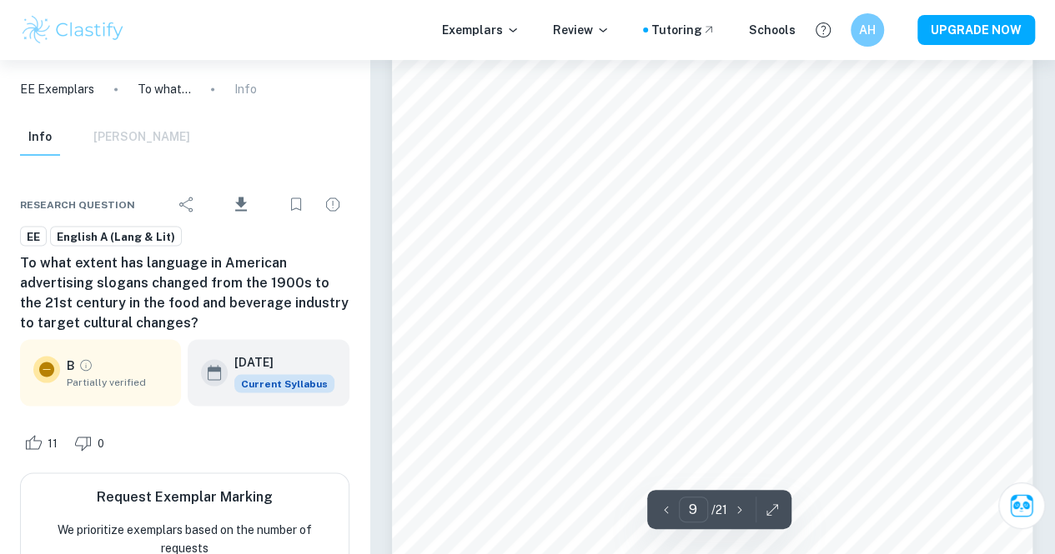
scroll to position [7737, 0]
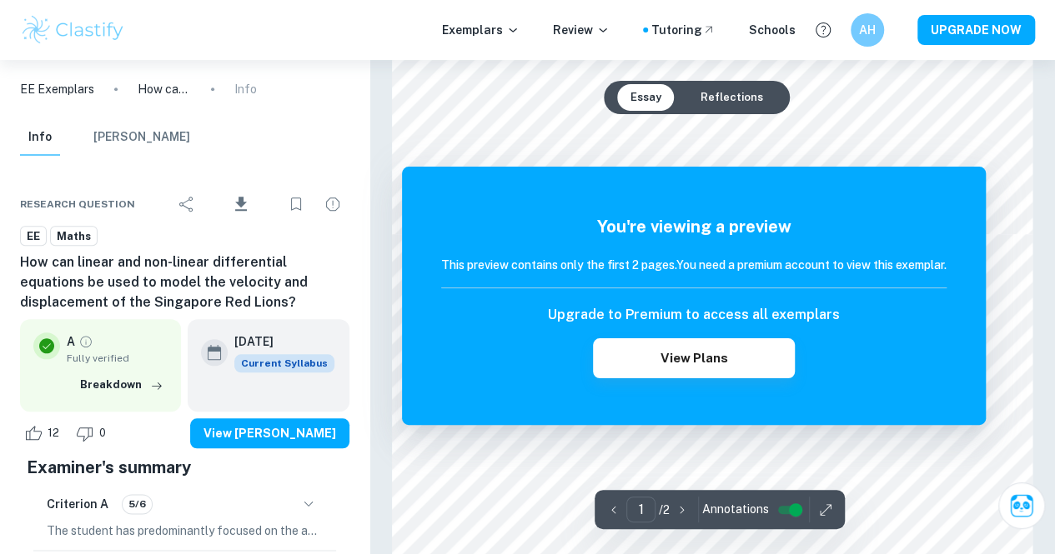
scroll to position [732, 0]
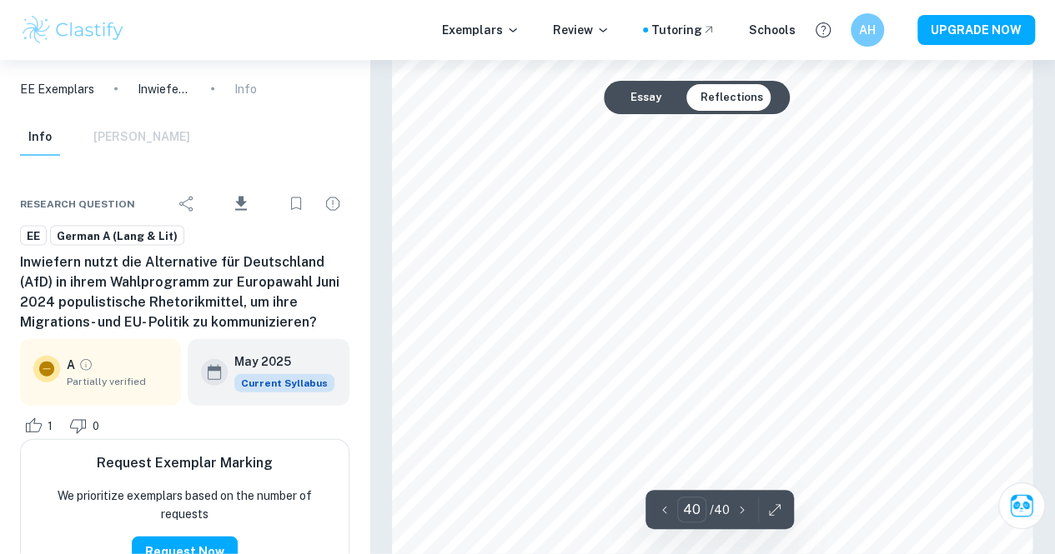
scroll to position [36811, 0]
type input "34"
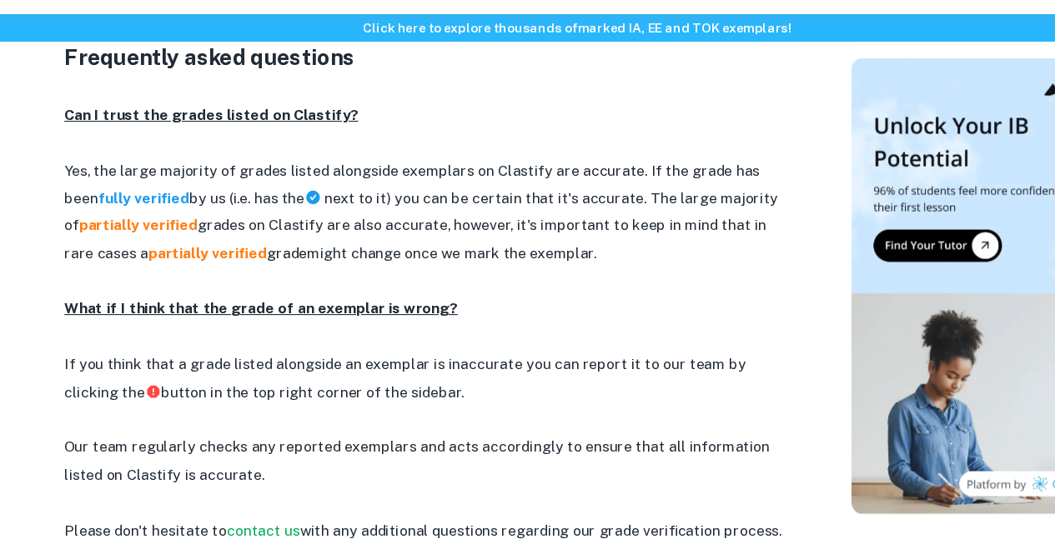
scroll to position [2121, 0]
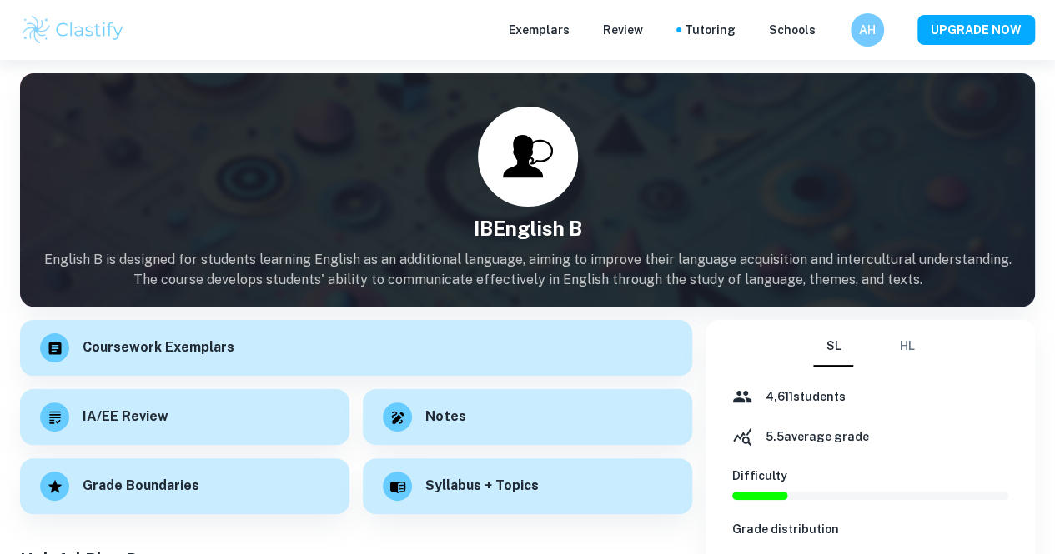
scroll to position [465, 0]
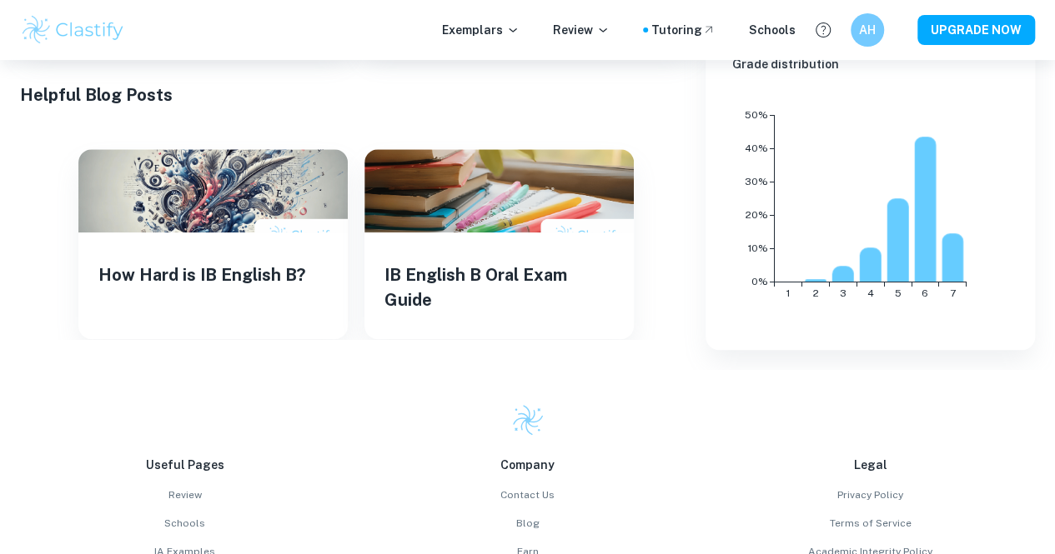
click at [77, 23] on img at bounding box center [73, 29] width 106 height 33
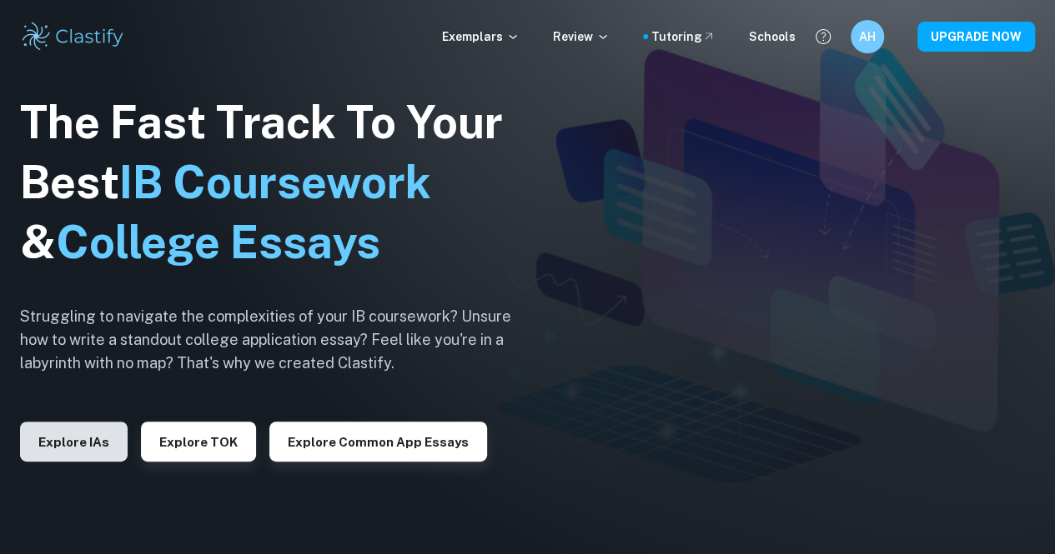
click at [85, 432] on button "Explore IAs" at bounding box center [74, 442] width 108 height 40
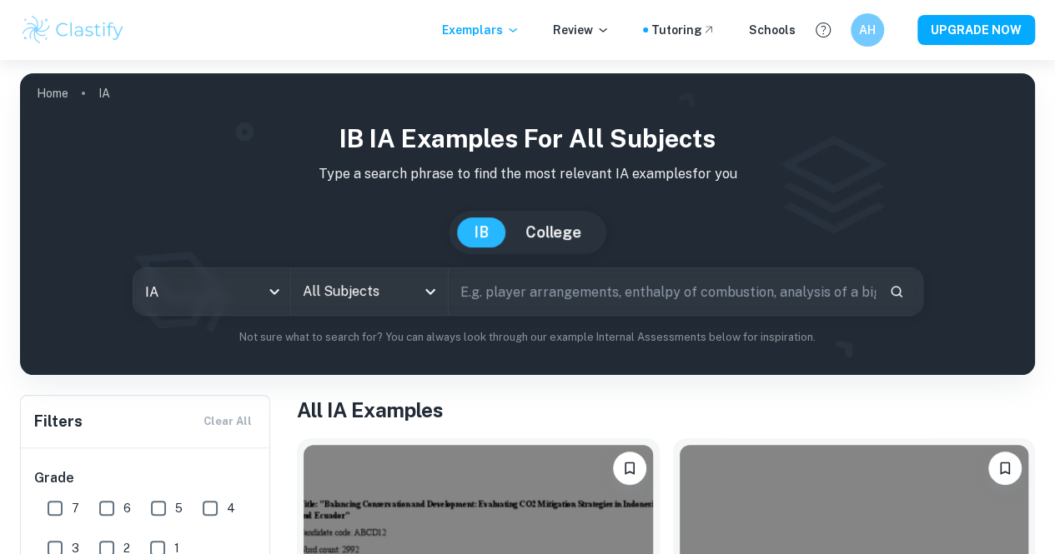
click at [529, 295] on input "text" at bounding box center [661, 291] width 427 height 47
type input "X-Men"
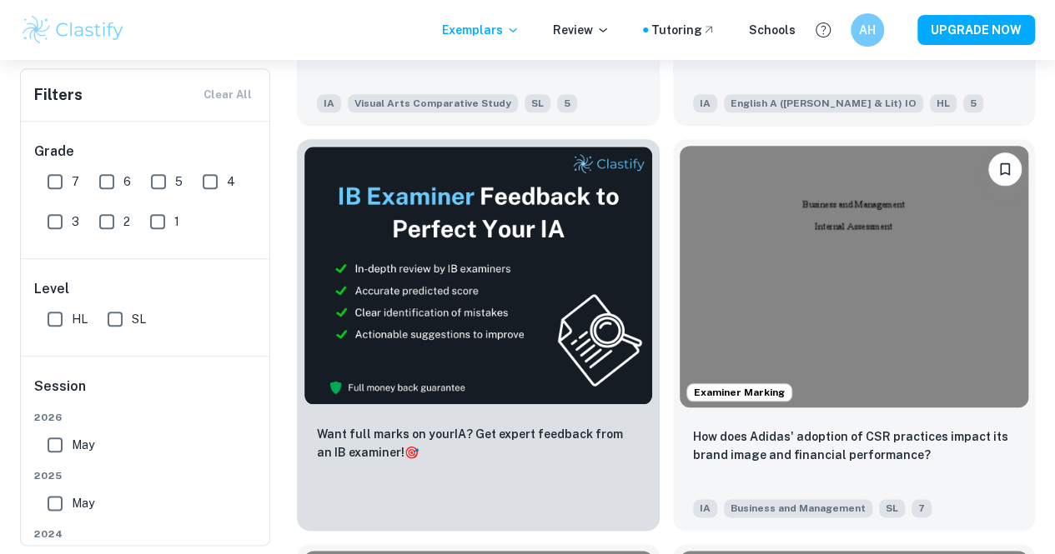
scroll to position [705, 0]
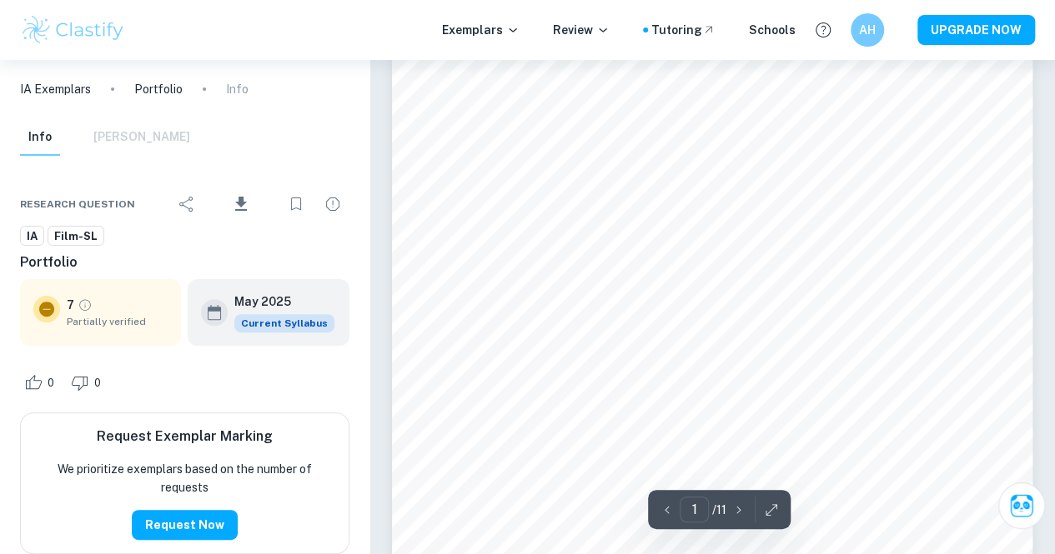
scroll to position [98, 0]
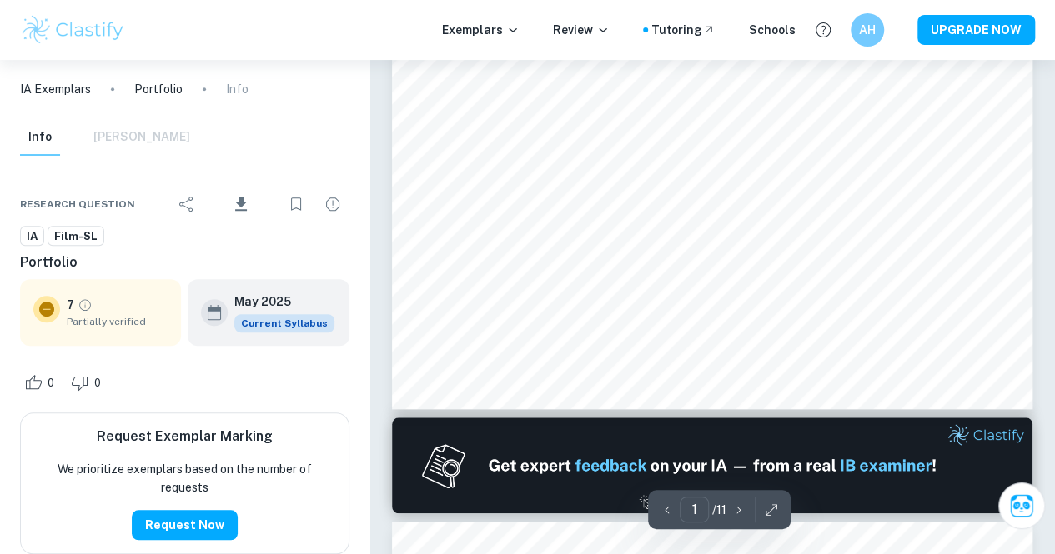
type input "2"
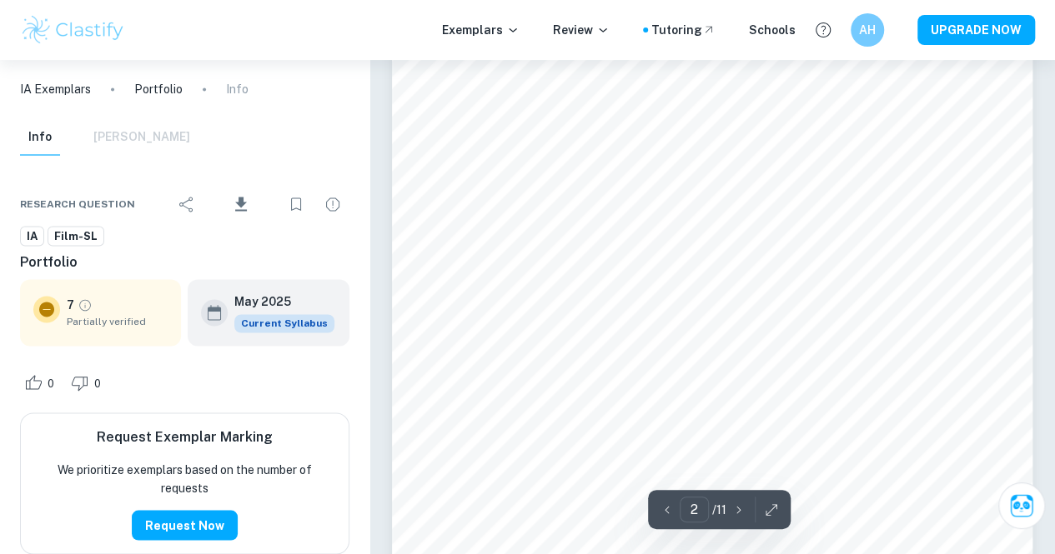
scroll to position [1230, 0]
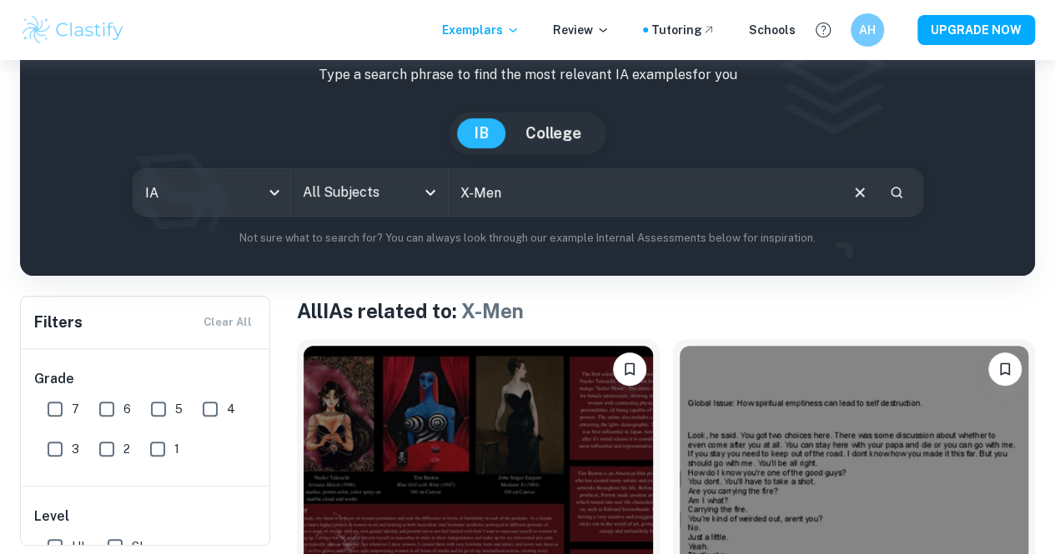
scroll to position [96, 0]
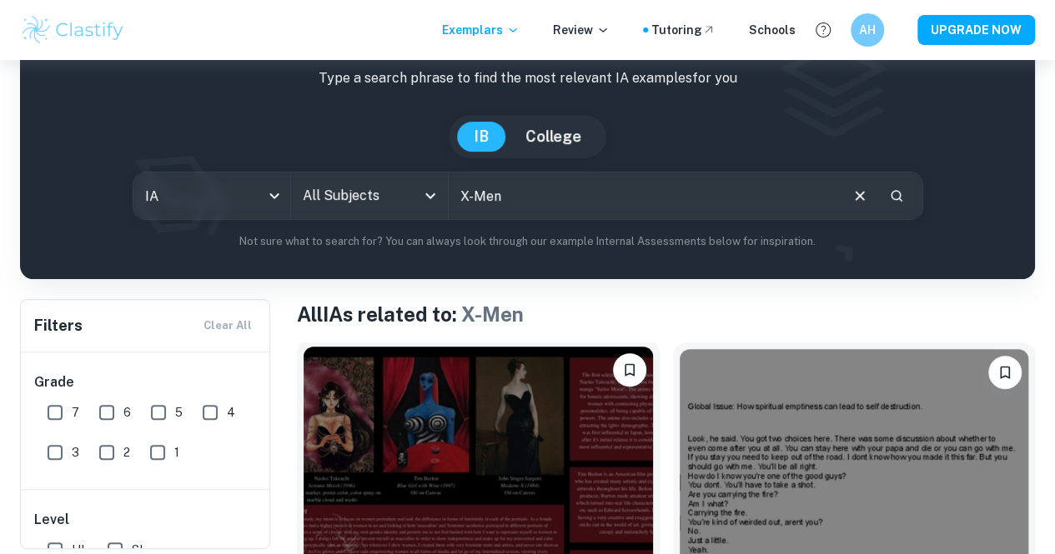
click at [438, 452] on img at bounding box center [477, 478] width 349 height 262
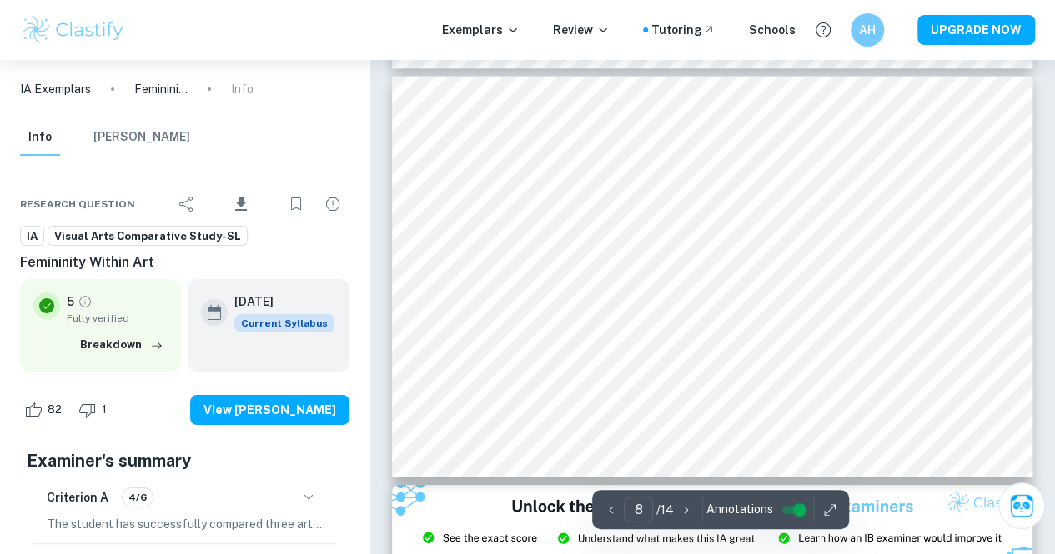
scroll to position [2787, 0]
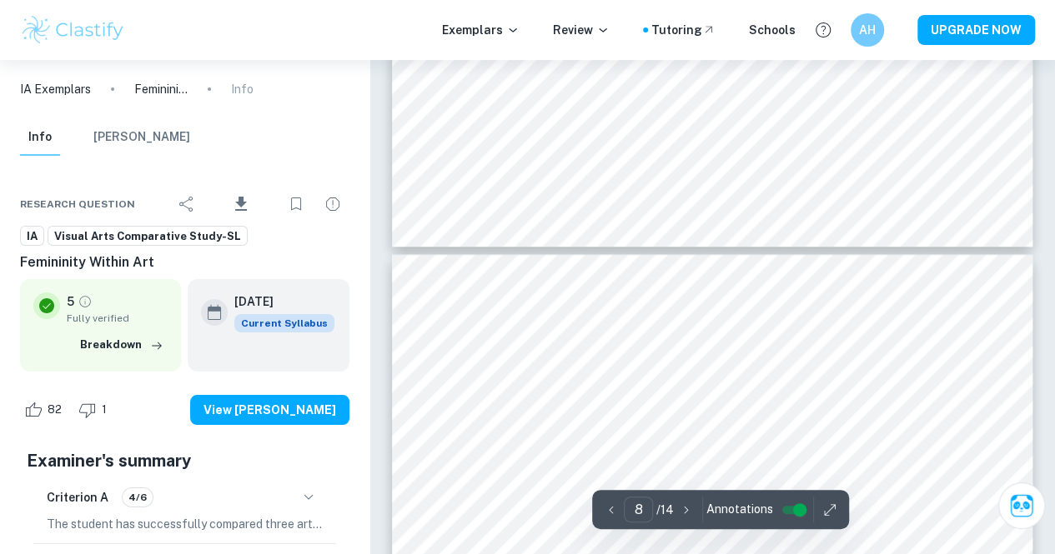
type input "7"
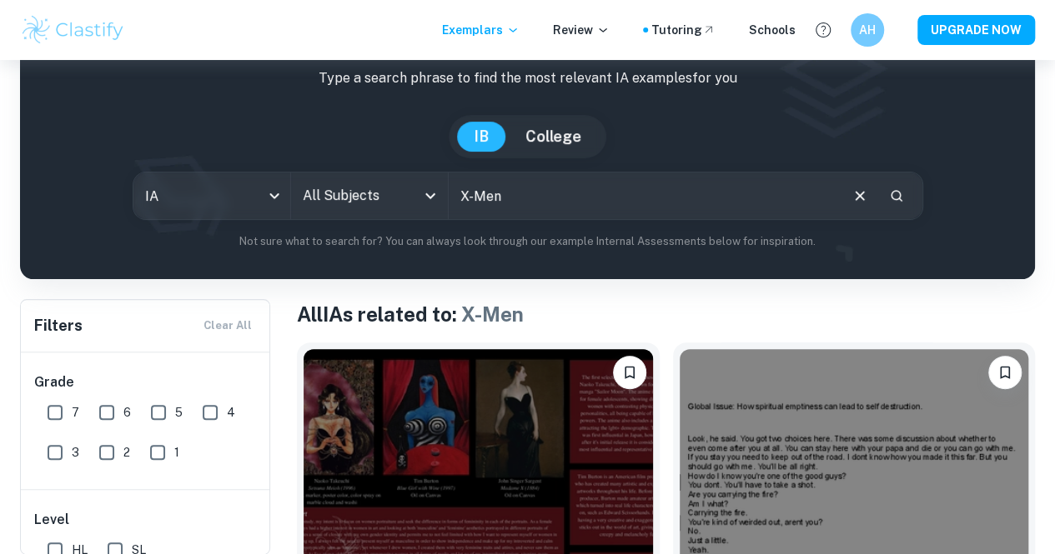
scroll to position [103, 0]
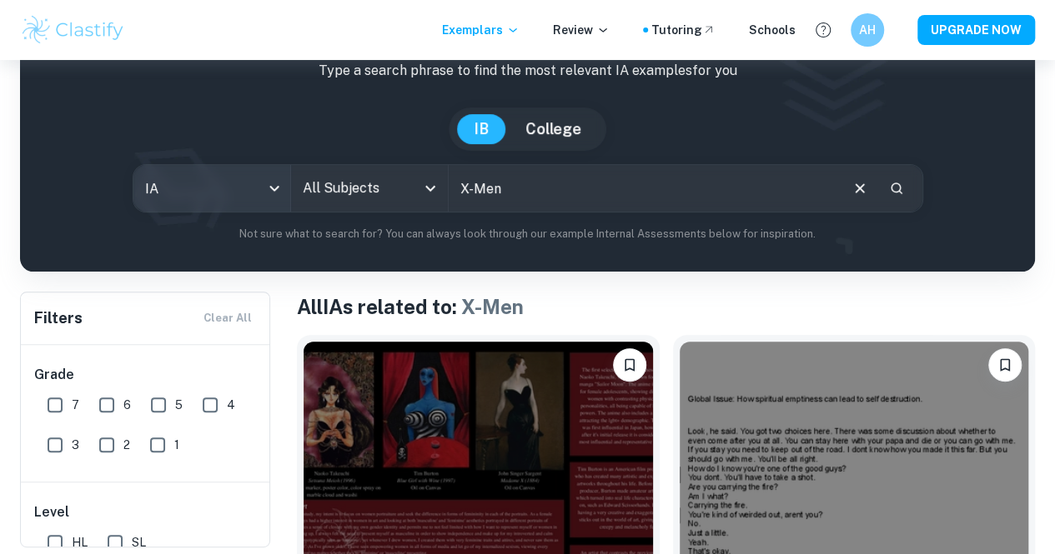
click at [296, 196] on body "We value your privacy We use cookies to enhance your browsing experience, serve…" at bounding box center [527, 234] width 1055 height 554
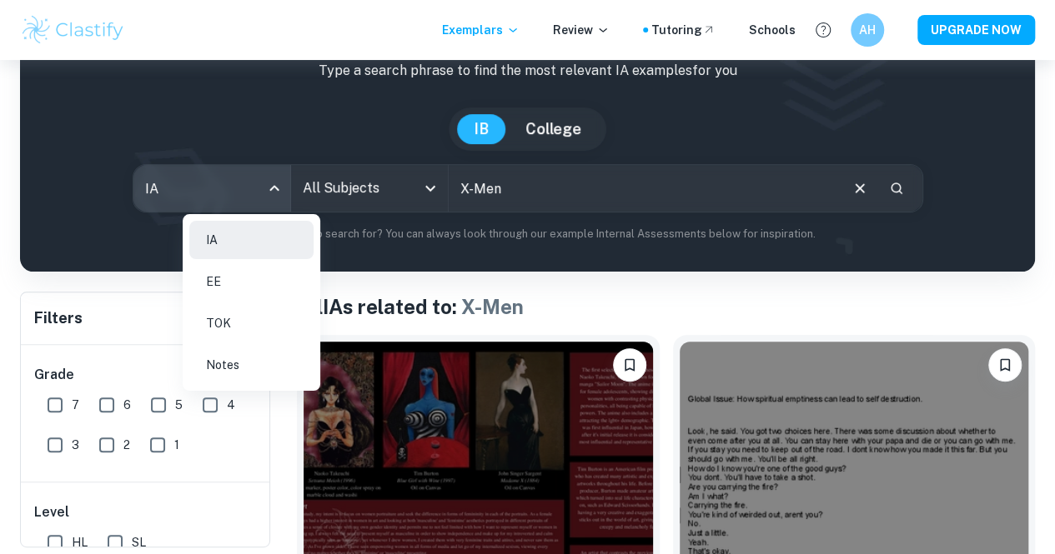
click at [296, 196] on div at bounding box center [527, 277] width 1055 height 554
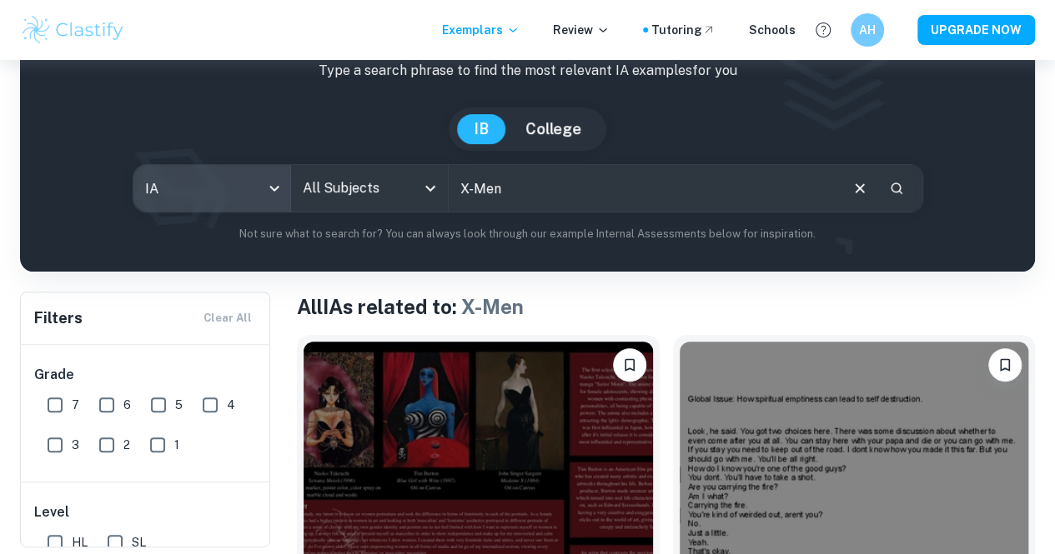
click at [296, 196] on body "We value your privacy We use cookies to enhance your browsing experience, serve…" at bounding box center [527, 234] width 1055 height 554
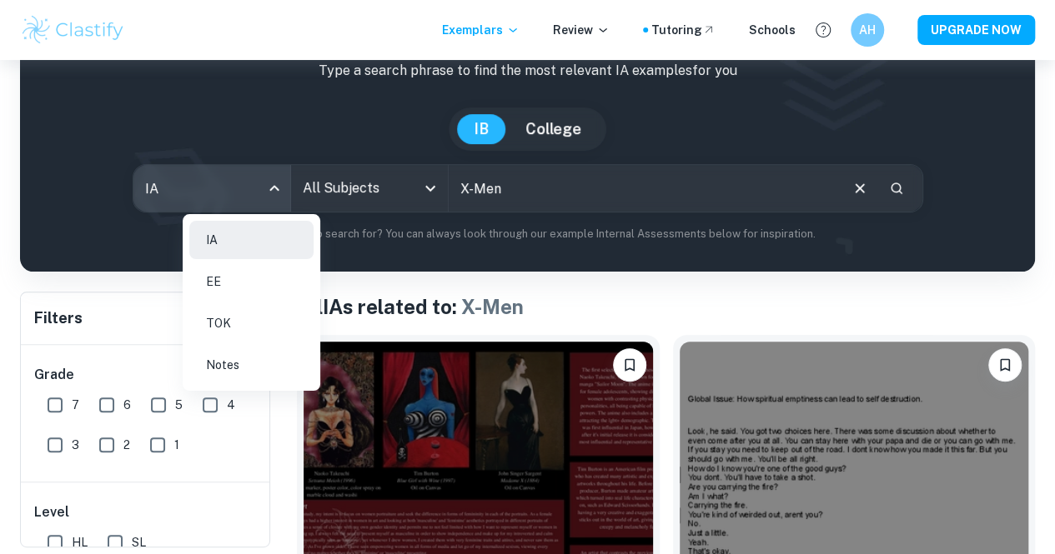
click at [296, 196] on div at bounding box center [527, 277] width 1055 height 554
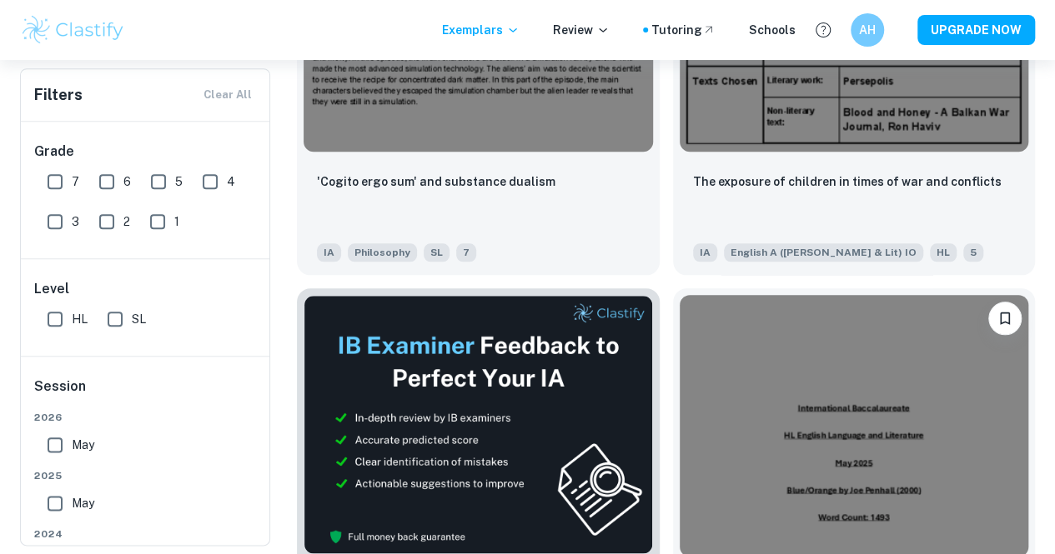
scroll to position [7063, 0]
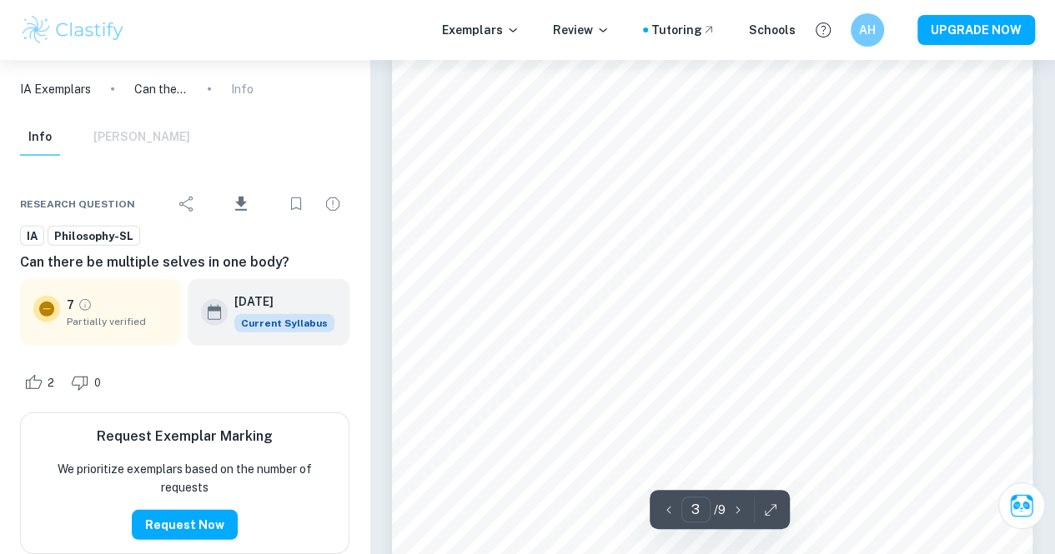
scroll to position [2402, 0]
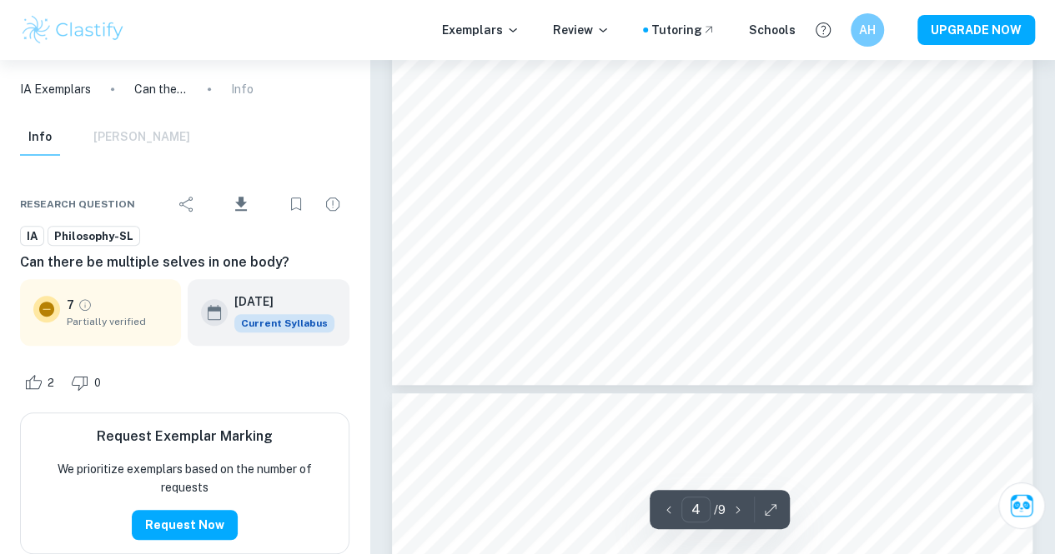
type input "5"
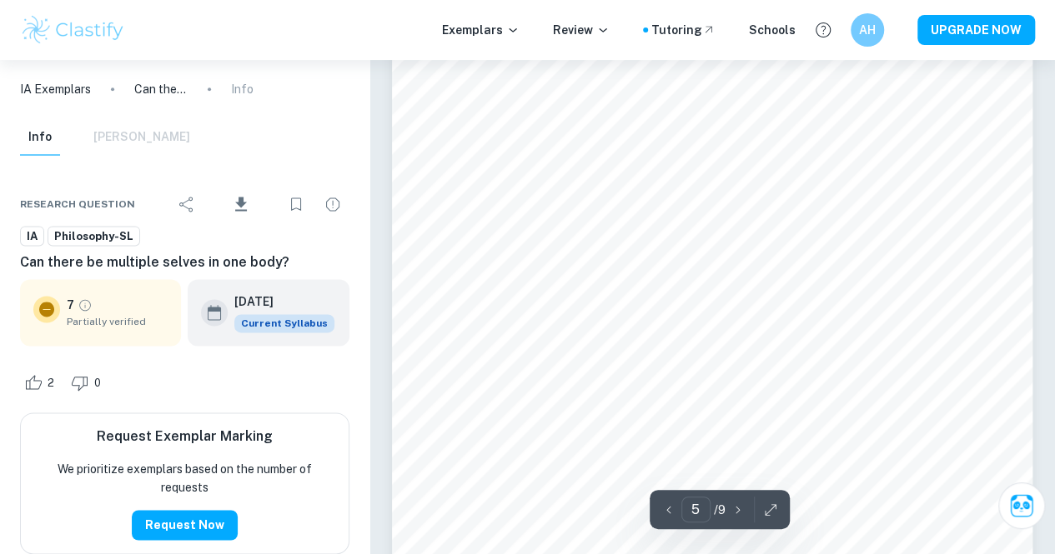
scroll to position [4226, 0]
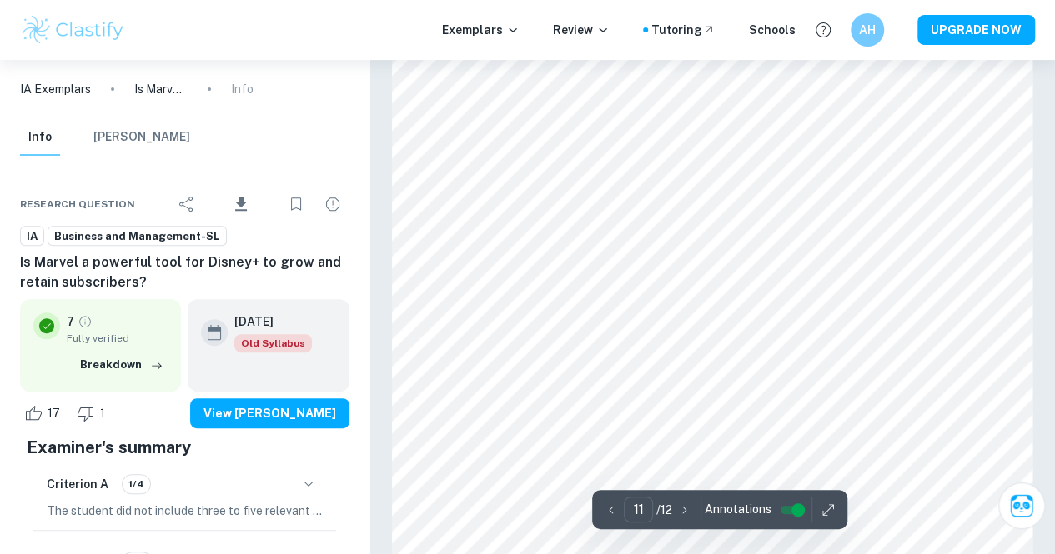
scroll to position [9739, 0]
type input "12"
